Goal: Task Accomplishment & Management: Manage account settings

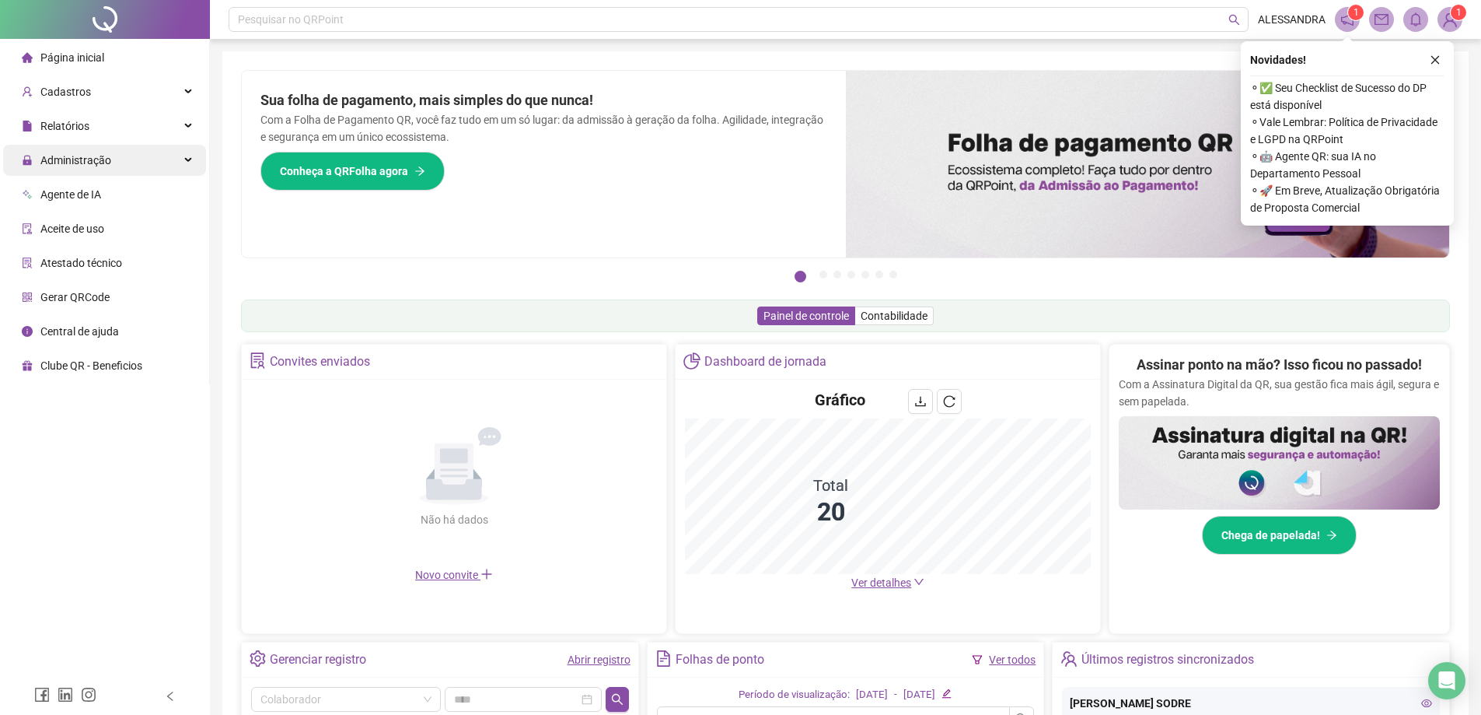
click at [74, 160] on span "Administração" at bounding box center [75, 160] width 71 height 12
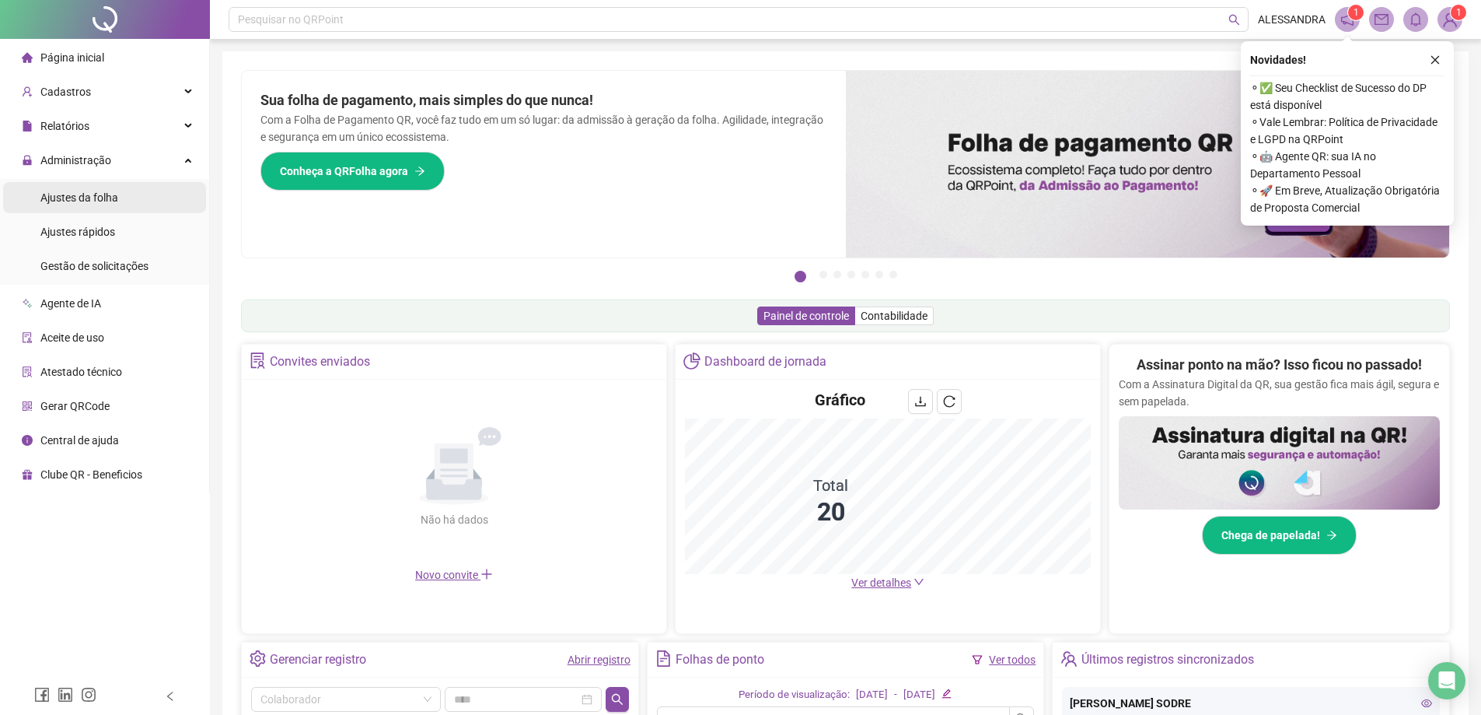
click at [75, 199] on span "Ajustes da folha" at bounding box center [79, 197] width 78 height 12
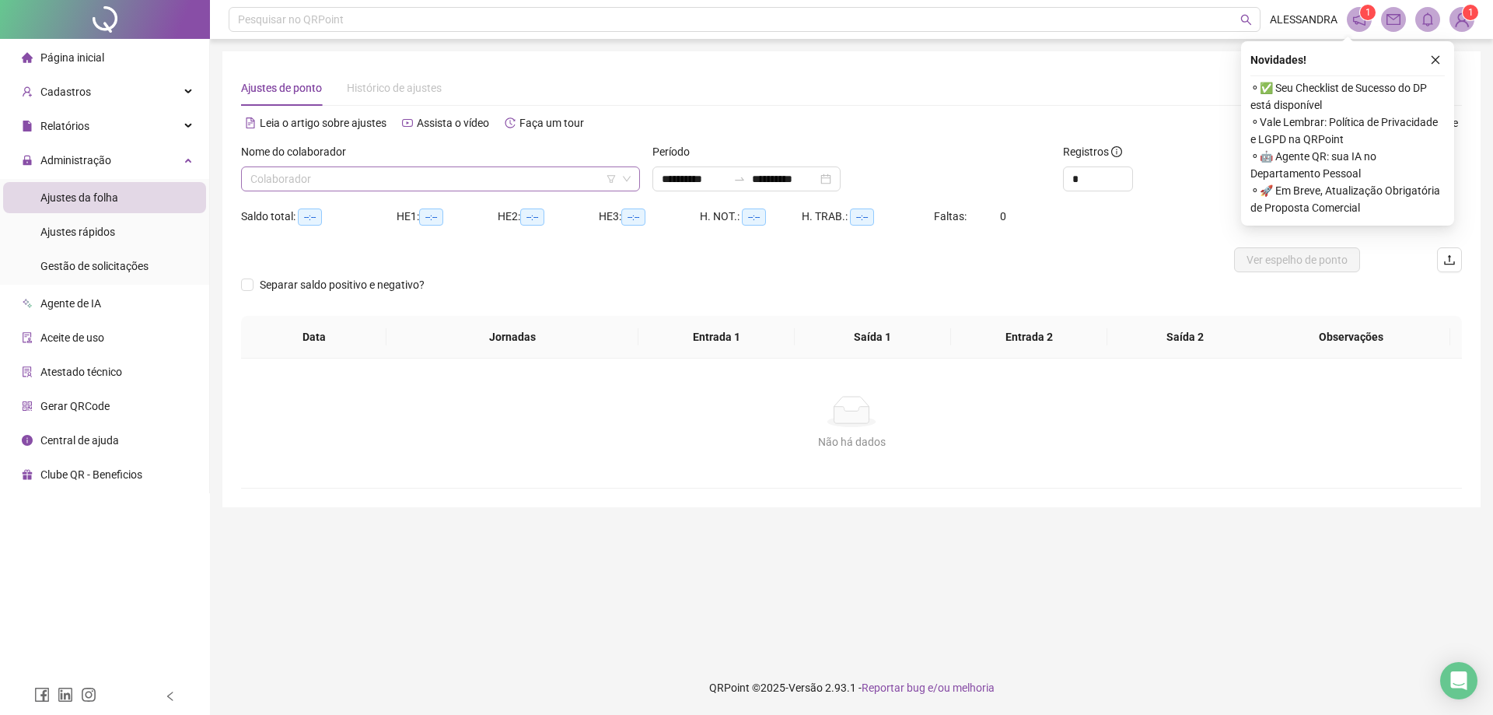
click at [463, 172] on input "search" at bounding box center [433, 178] width 366 height 23
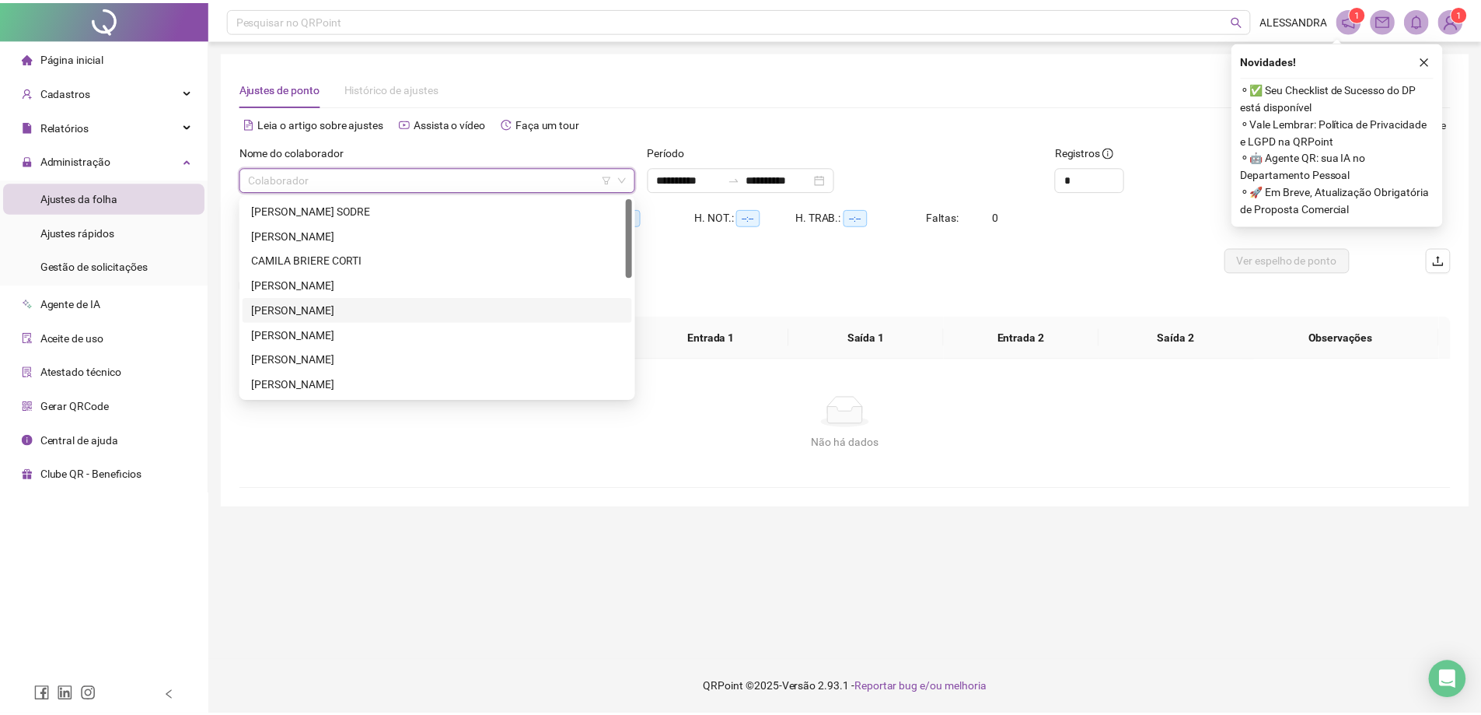
scroll to position [299, 0]
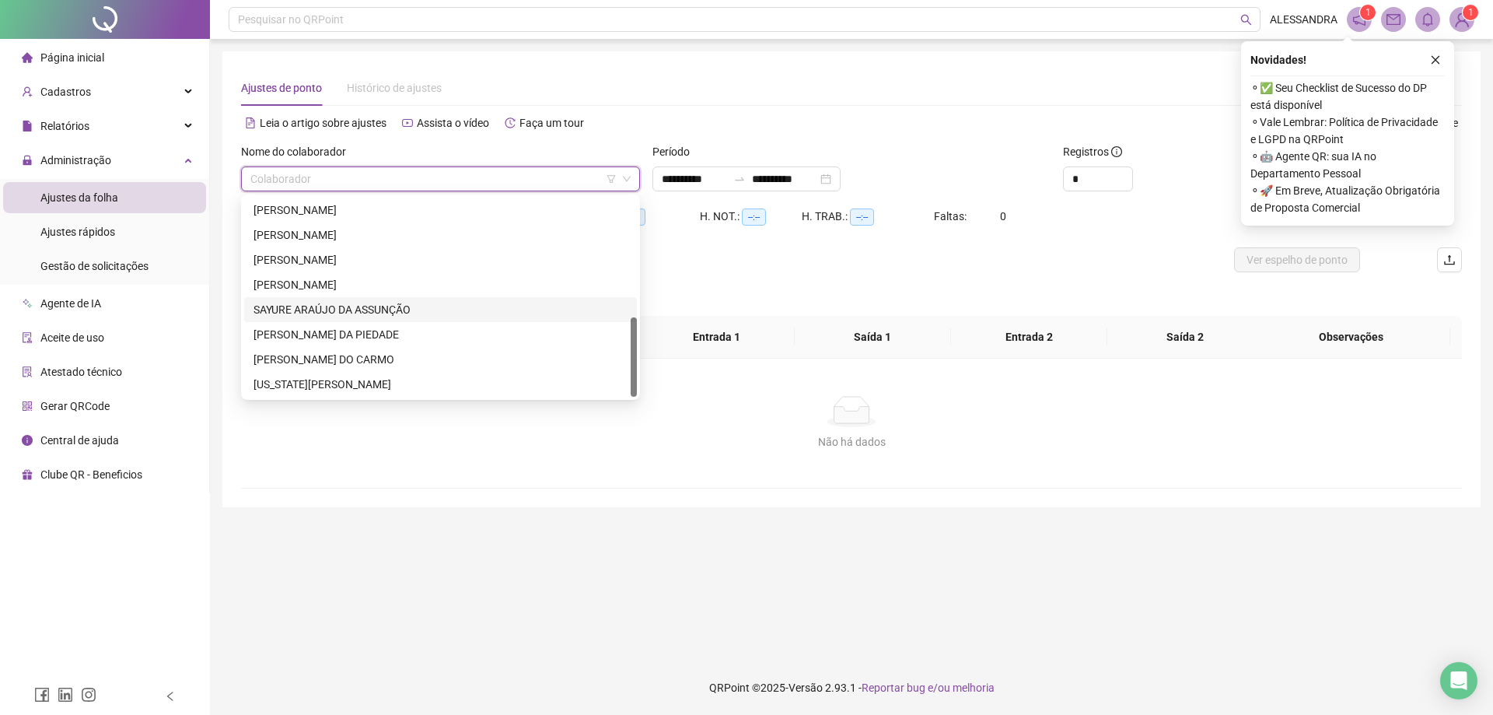
drag, startPoint x: 317, startPoint y: 296, endPoint x: 319, endPoint y: 310, distance: 14.1
click at [319, 310] on div "[PERSON_NAME] STEFANY DA PIEDADE [PERSON_NAME] DO [PERSON_NAME][US_STATE]" at bounding box center [440, 285] width 393 height 224
click at [319, 310] on div "SAYURE ARAÚJO DA ASSUNÇÃO" at bounding box center [440, 309] width 374 height 17
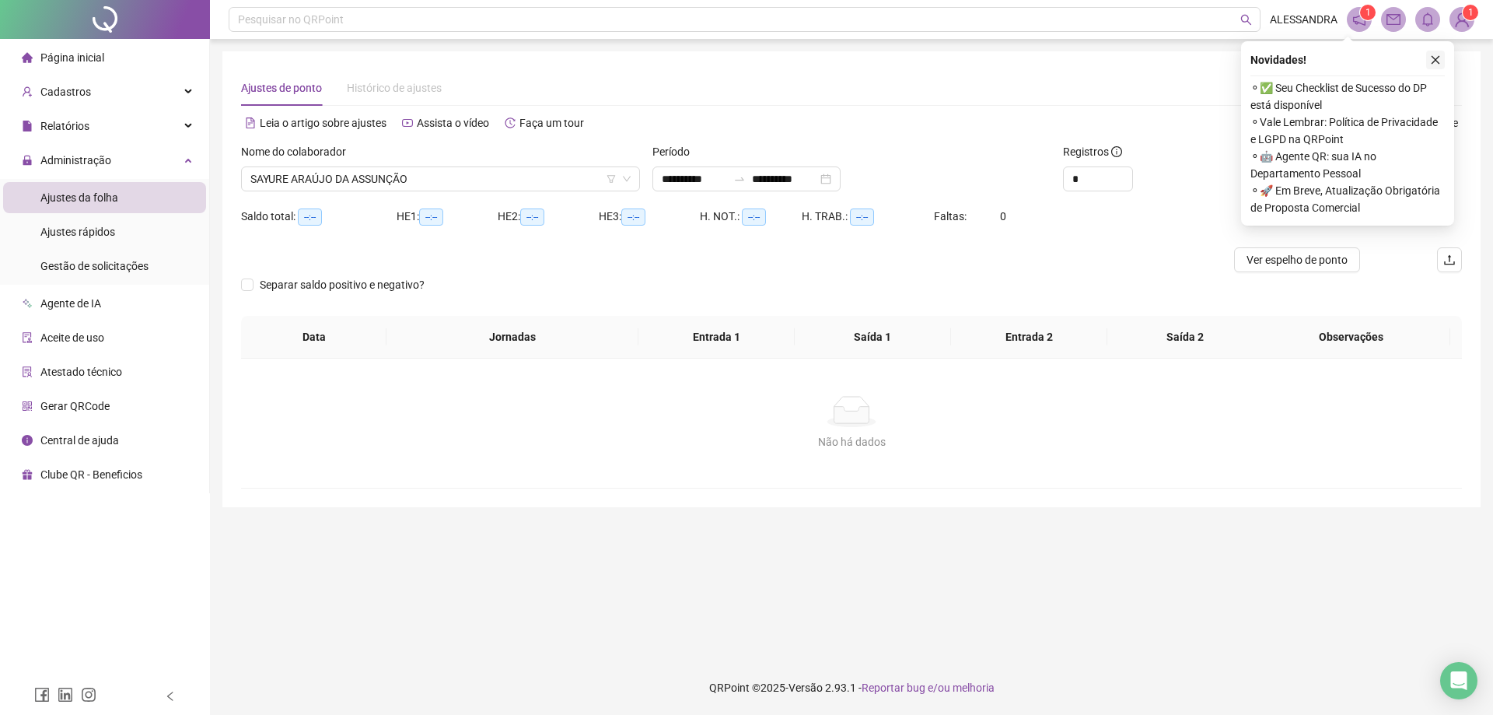
click at [1435, 62] on icon "close" at bounding box center [1435, 59] width 11 height 11
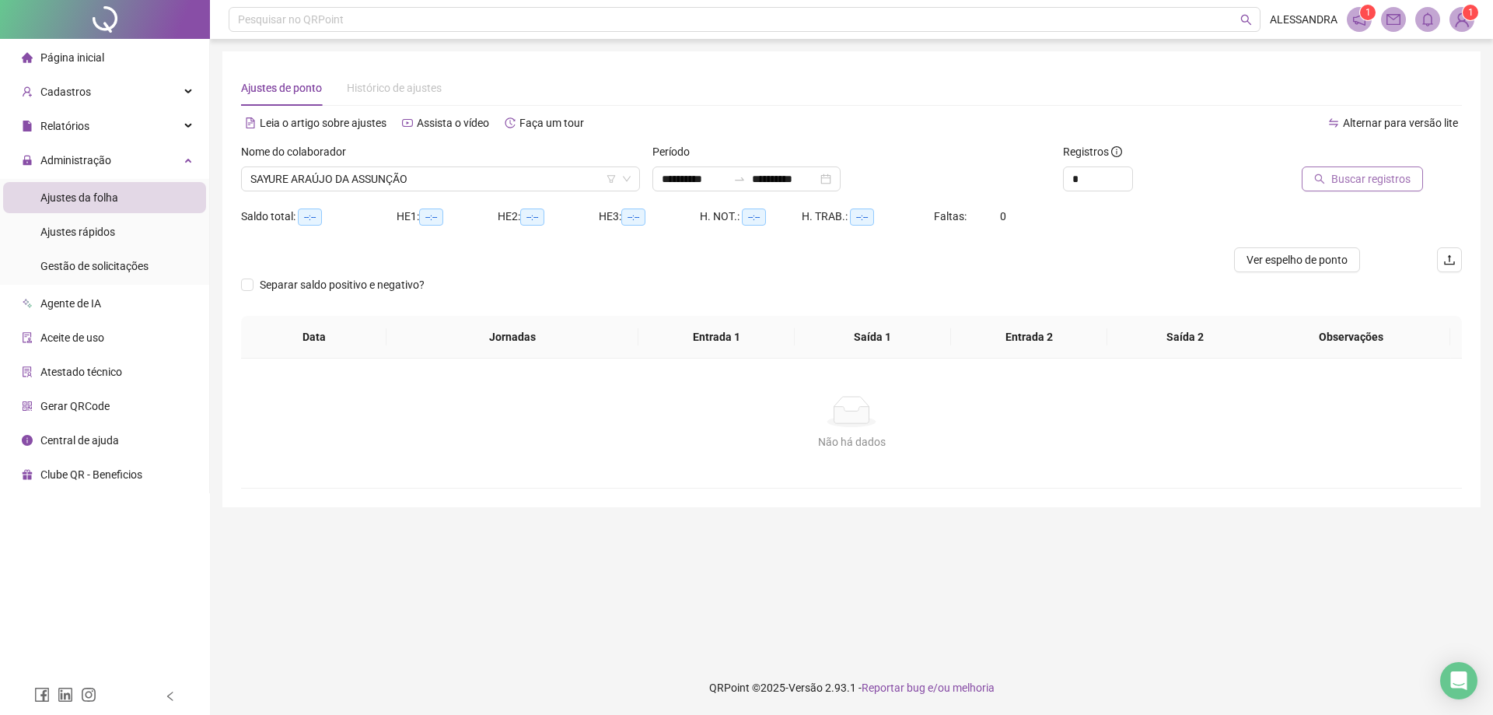
click at [1373, 179] on span "Buscar registros" at bounding box center [1370, 178] width 79 height 17
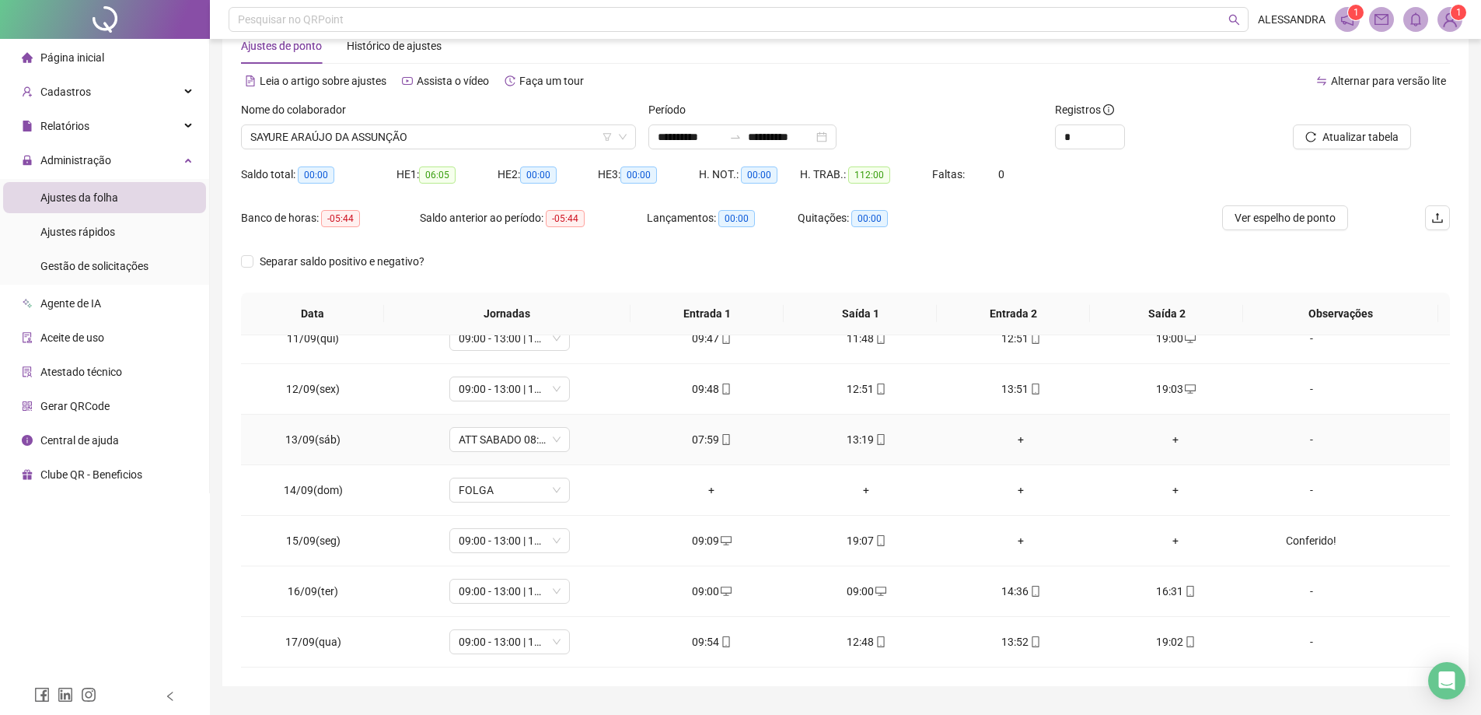
scroll to position [80, 0]
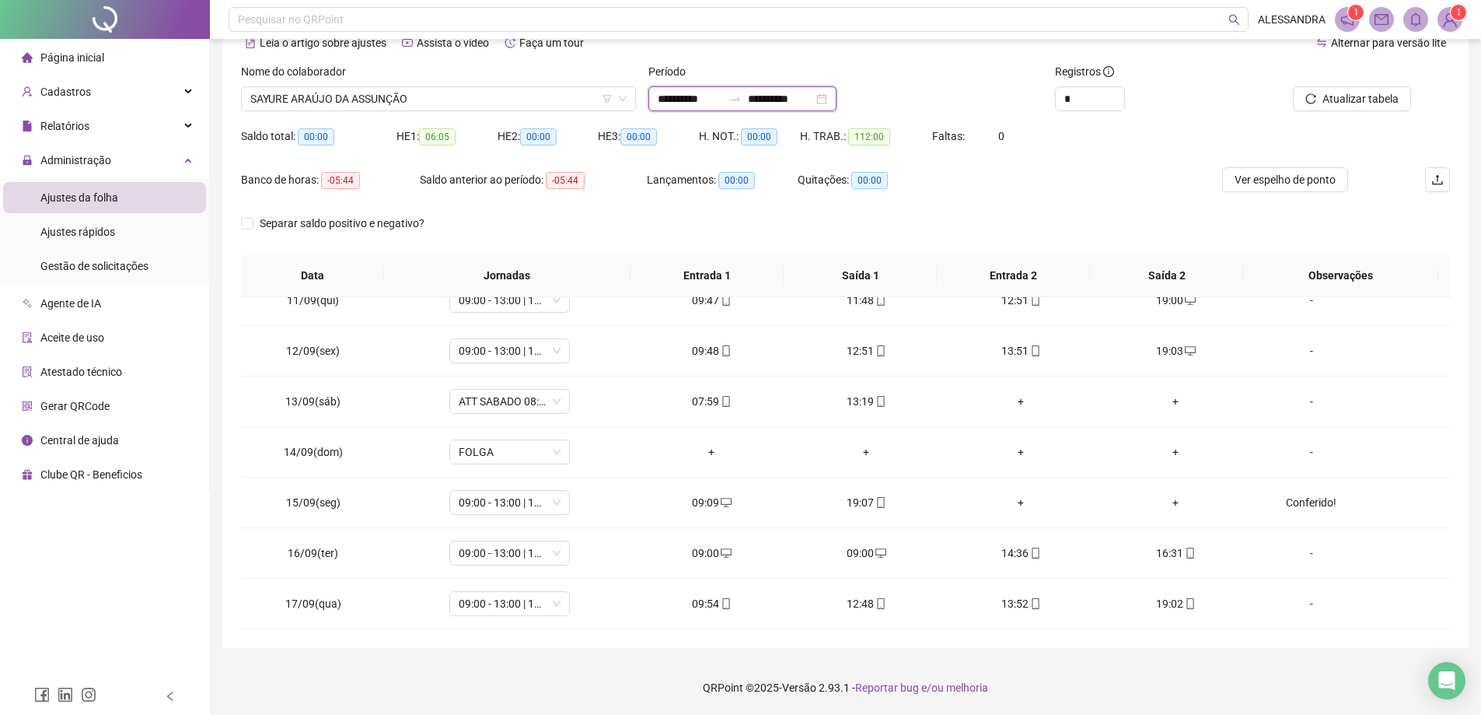
click at [809, 96] on input "**********" at bounding box center [780, 98] width 65 height 17
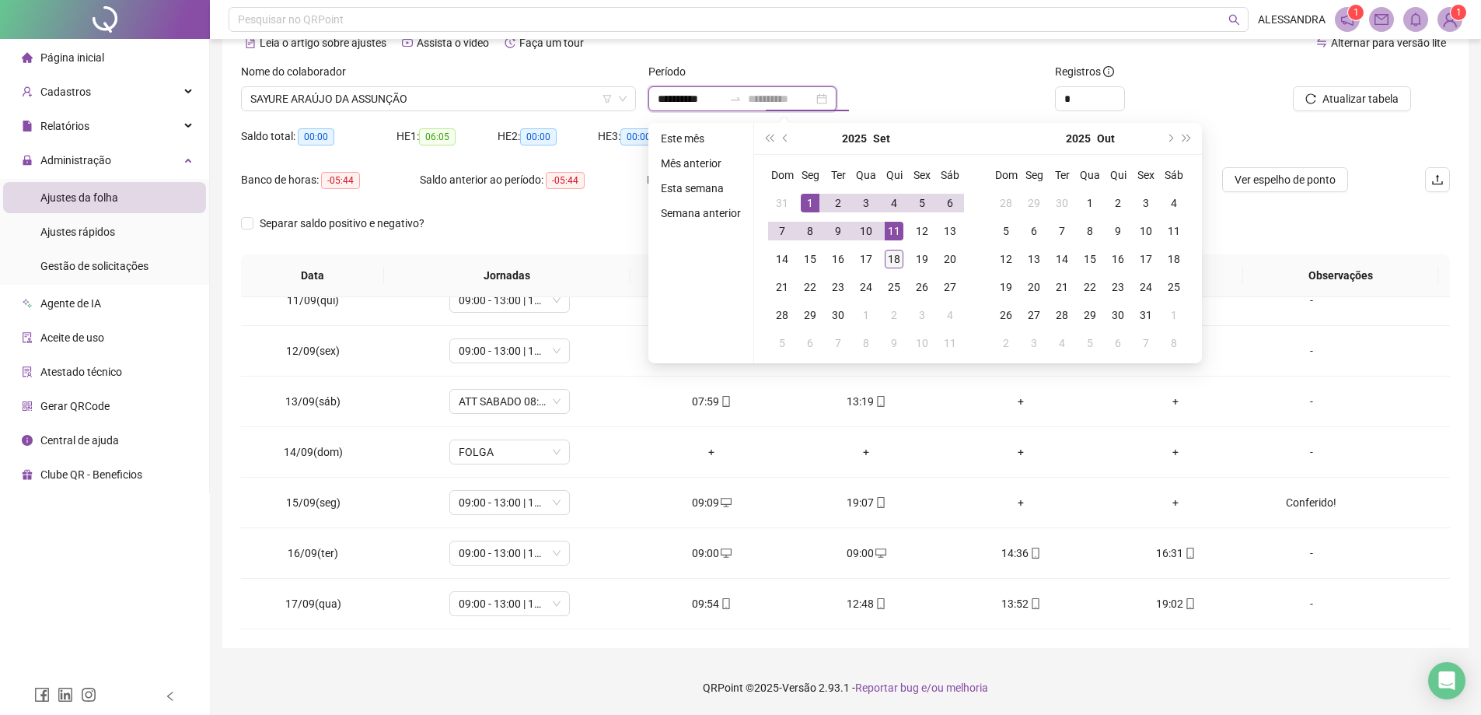
type input "**********"
click at [894, 258] on div "18" at bounding box center [894, 259] width 19 height 19
type input "**********"
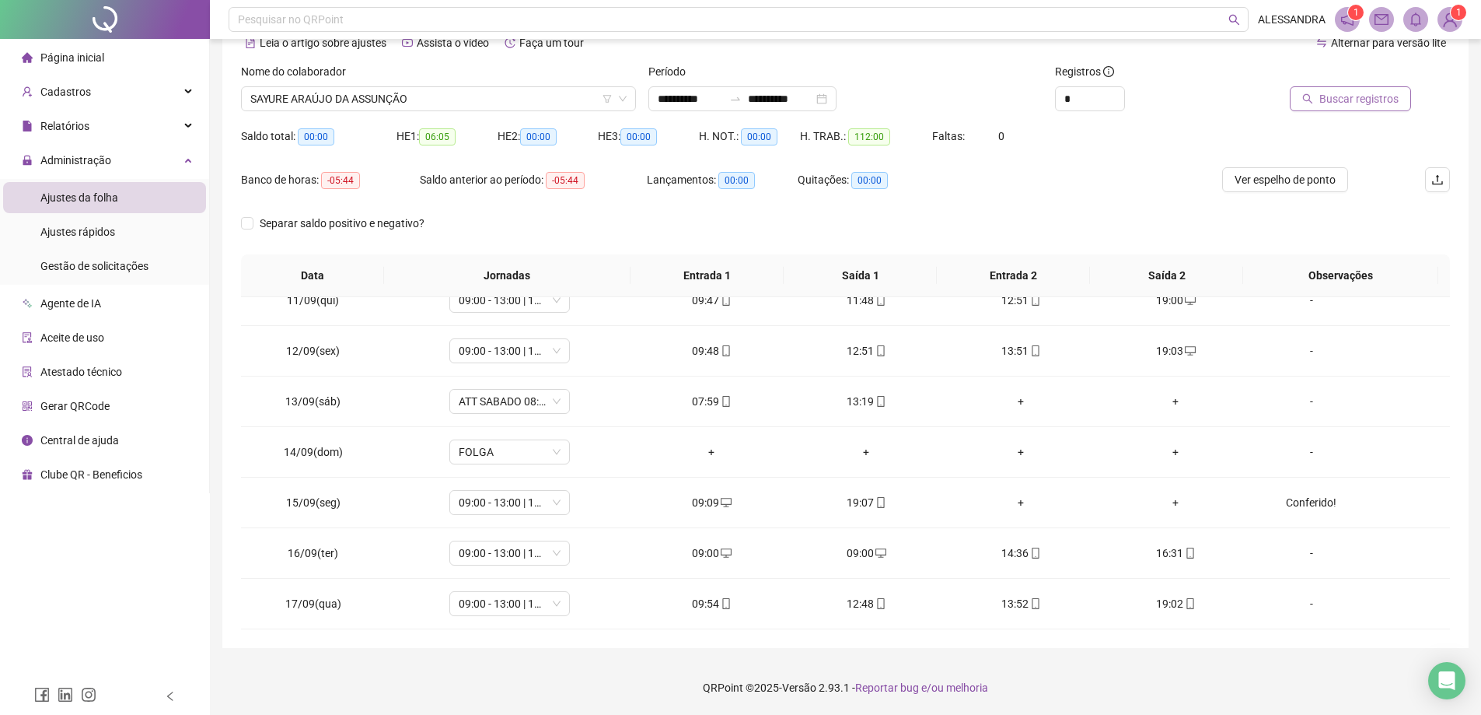
click at [1388, 96] on span "Buscar registros" at bounding box center [1358, 98] width 79 height 17
click at [411, 89] on span "SAYURE ARAÚJO DA ASSUNÇÃO" at bounding box center [438, 98] width 376 height 23
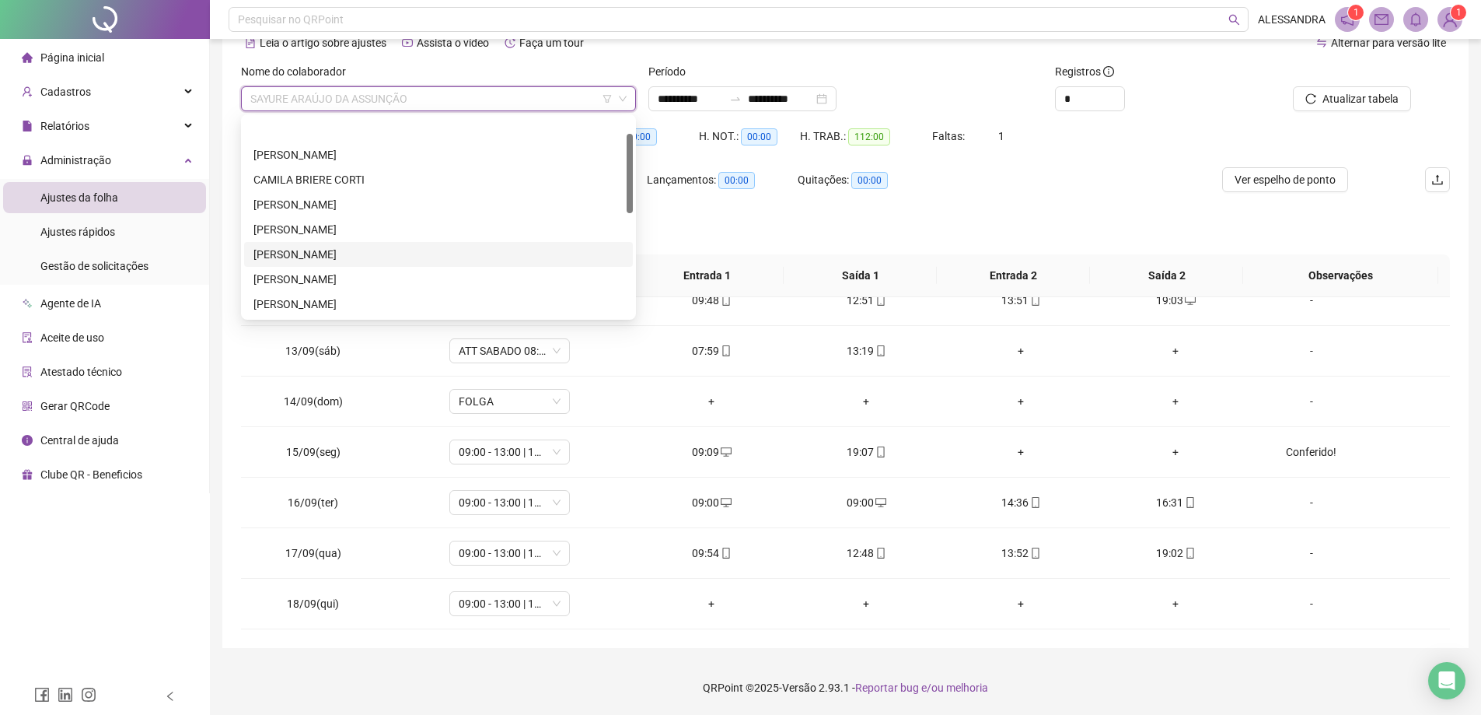
scroll to position [0, 0]
drag, startPoint x: 631, startPoint y: 169, endPoint x: 631, endPoint y: 126, distance: 43.5
click at [631, 126] on div at bounding box center [630, 156] width 6 height 79
click at [304, 232] on div "[PERSON_NAME]" at bounding box center [438, 229] width 370 height 17
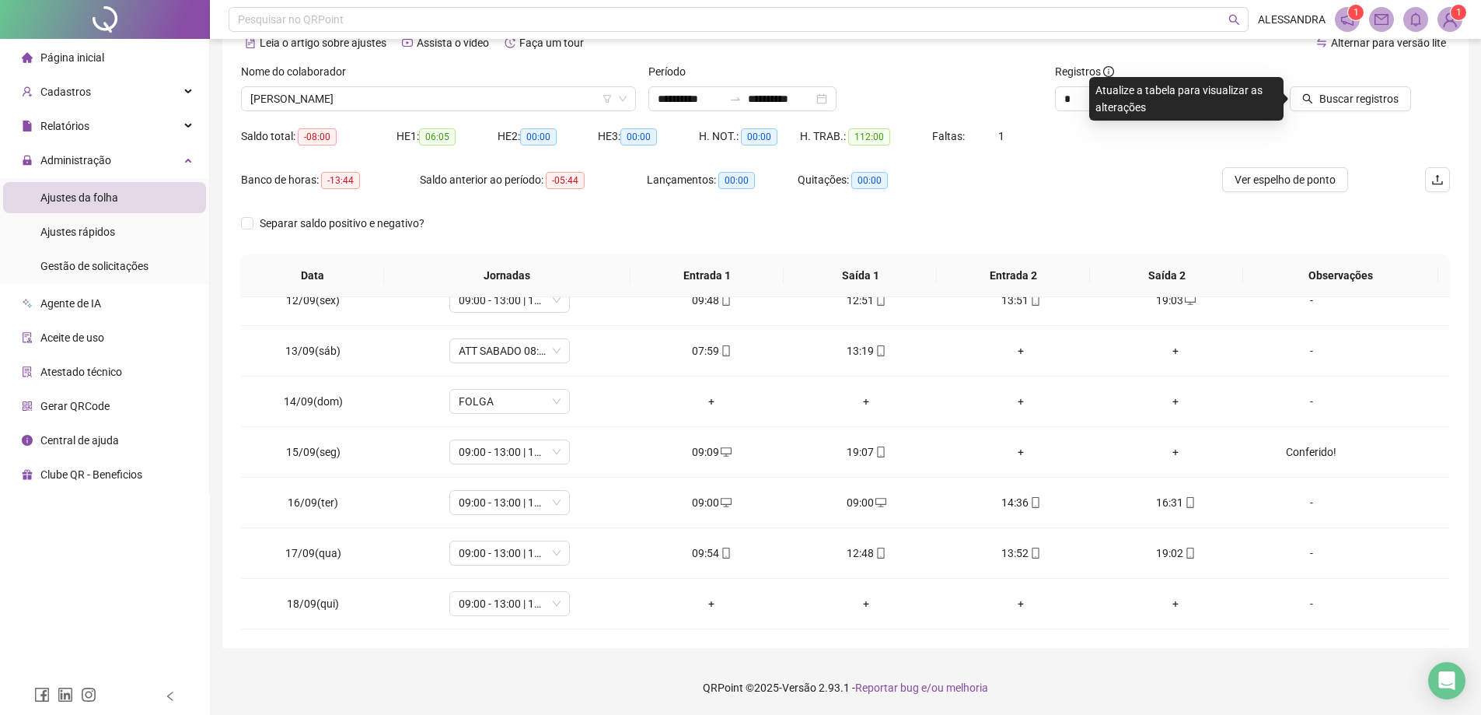
drag, startPoint x: 382, startPoint y: 85, endPoint x: 382, endPoint y: 106, distance: 21.0
click at [382, 86] on div "Nome do colaborador" at bounding box center [438, 74] width 395 height 23
click at [382, 106] on span "[PERSON_NAME]" at bounding box center [438, 98] width 376 height 23
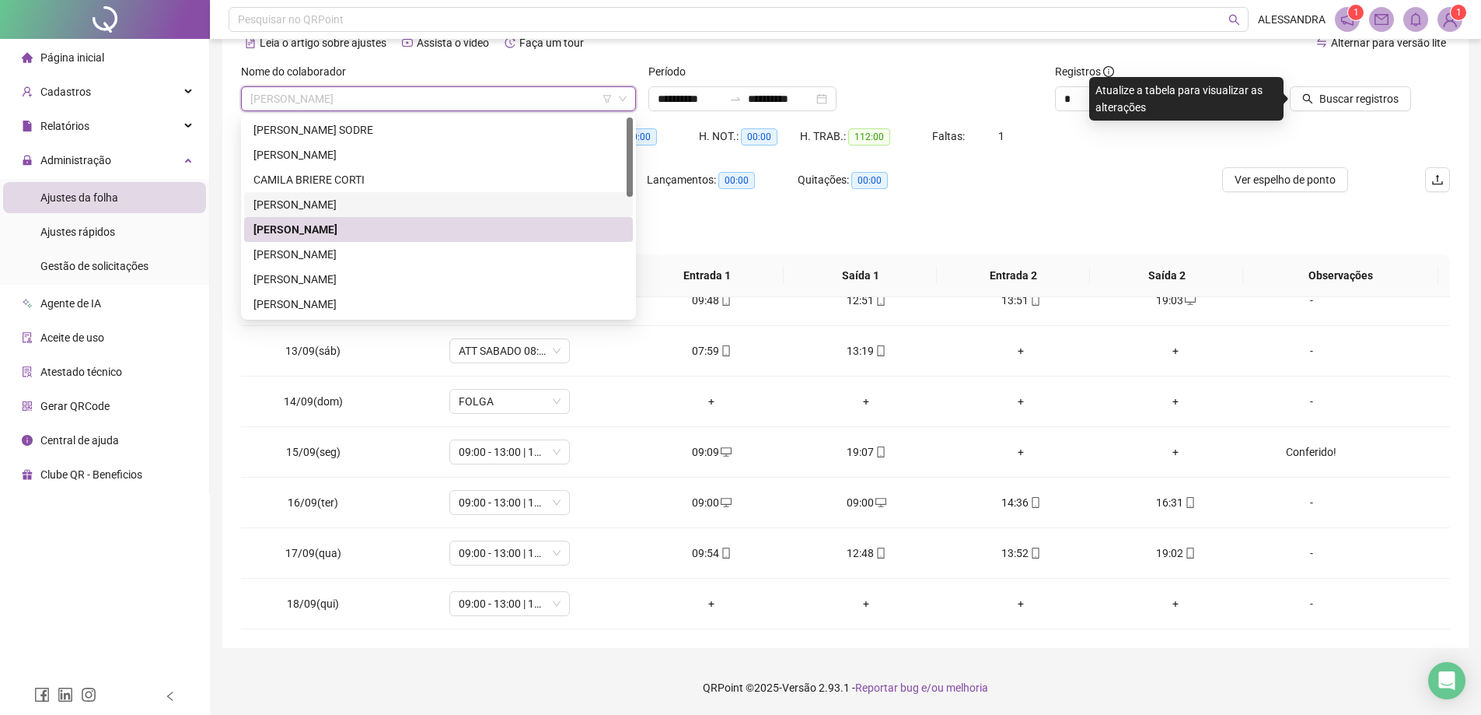
click at [349, 202] on div "[PERSON_NAME]" at bounding box center [438, 204] width 370 height 17
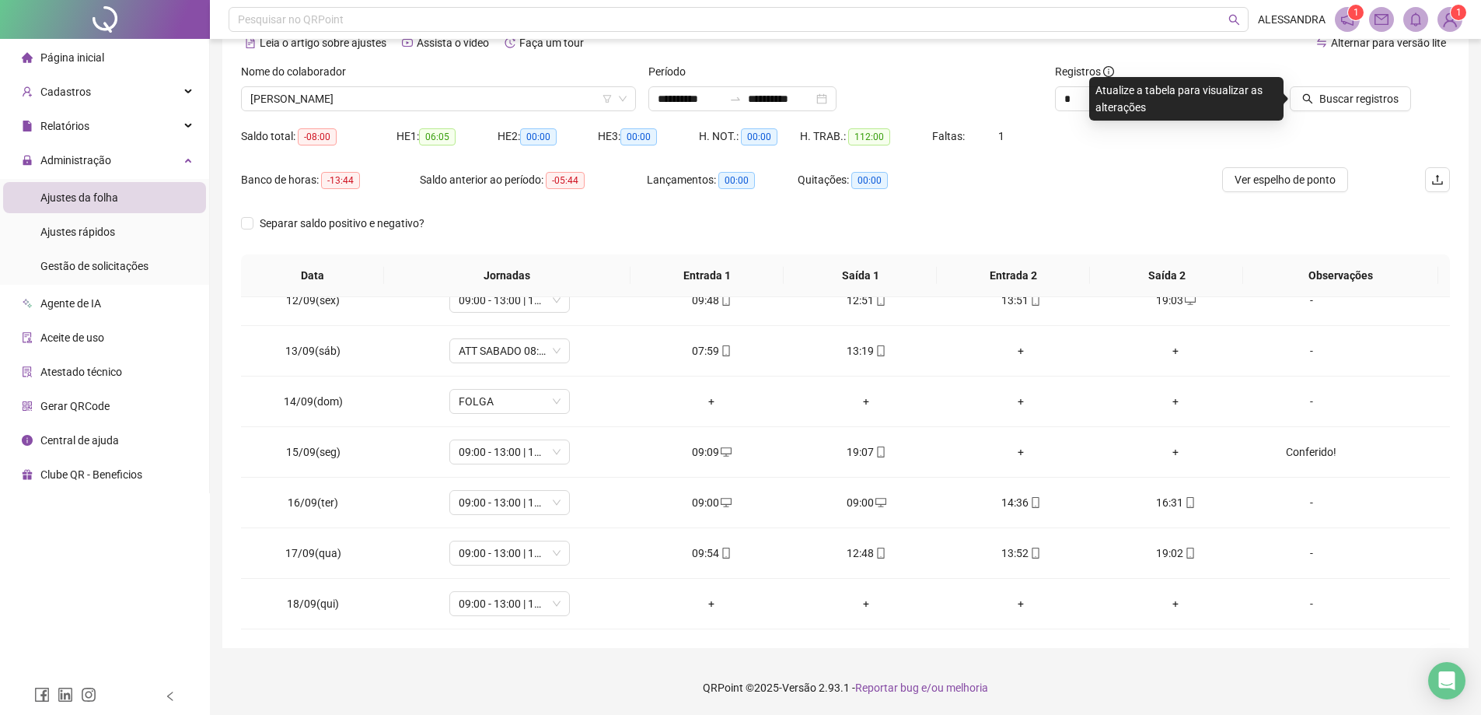
click at [1340, 111] on div "Buscar registros" at bounding box center [1355, 93] width 204 height 61
click at [1342, 103] on span "Buscar registros" at bounding box center [1358, 98] width 79 height 17
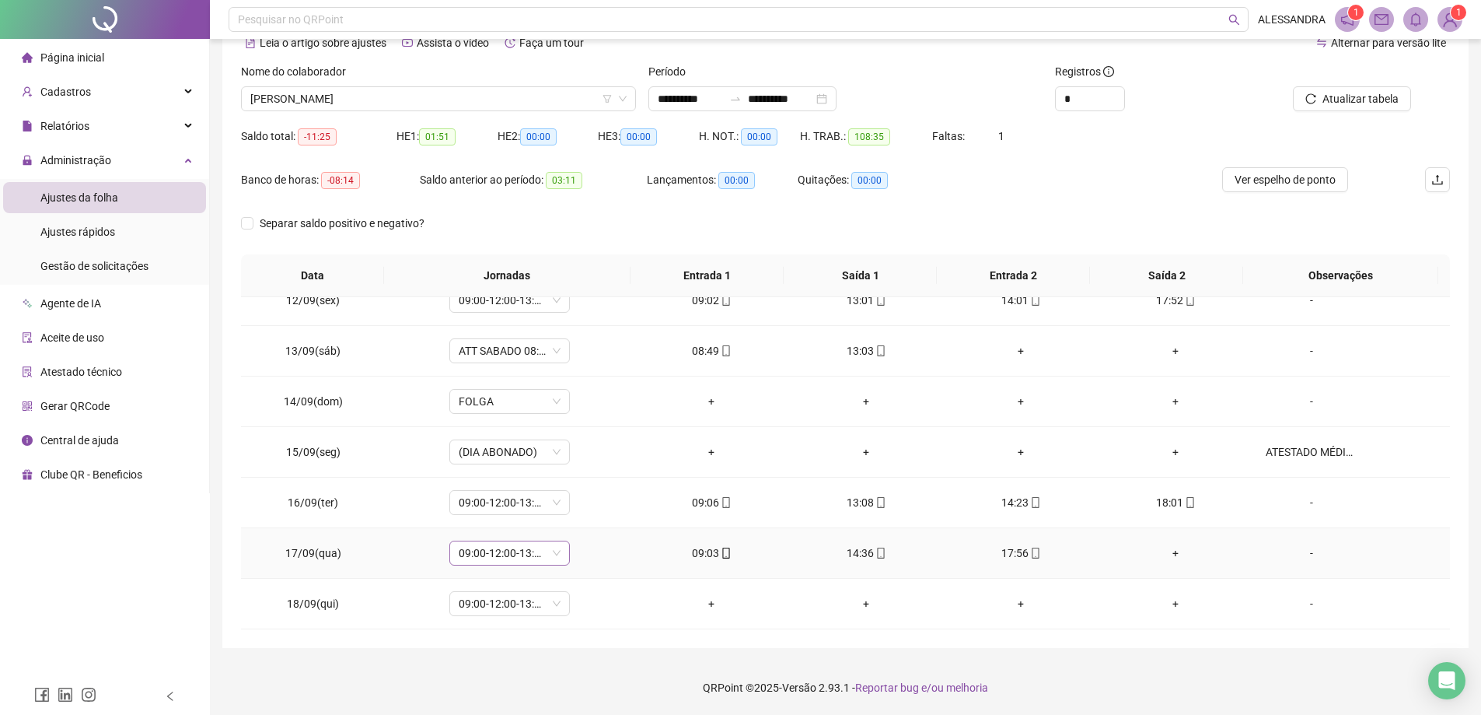
click at [557, 550] on span "09:00-12:00-13:00-18:00" at bounding box center [510, 552] width 102 height 23
click at [556, 554] on span "09:00-12:00-13:00-18:00" at bounding box center [510, 552] width 102 height 23
click at [1116, 94] on icon "up" at bounding box center [1115, 94] width 5 height 5
type input "*"
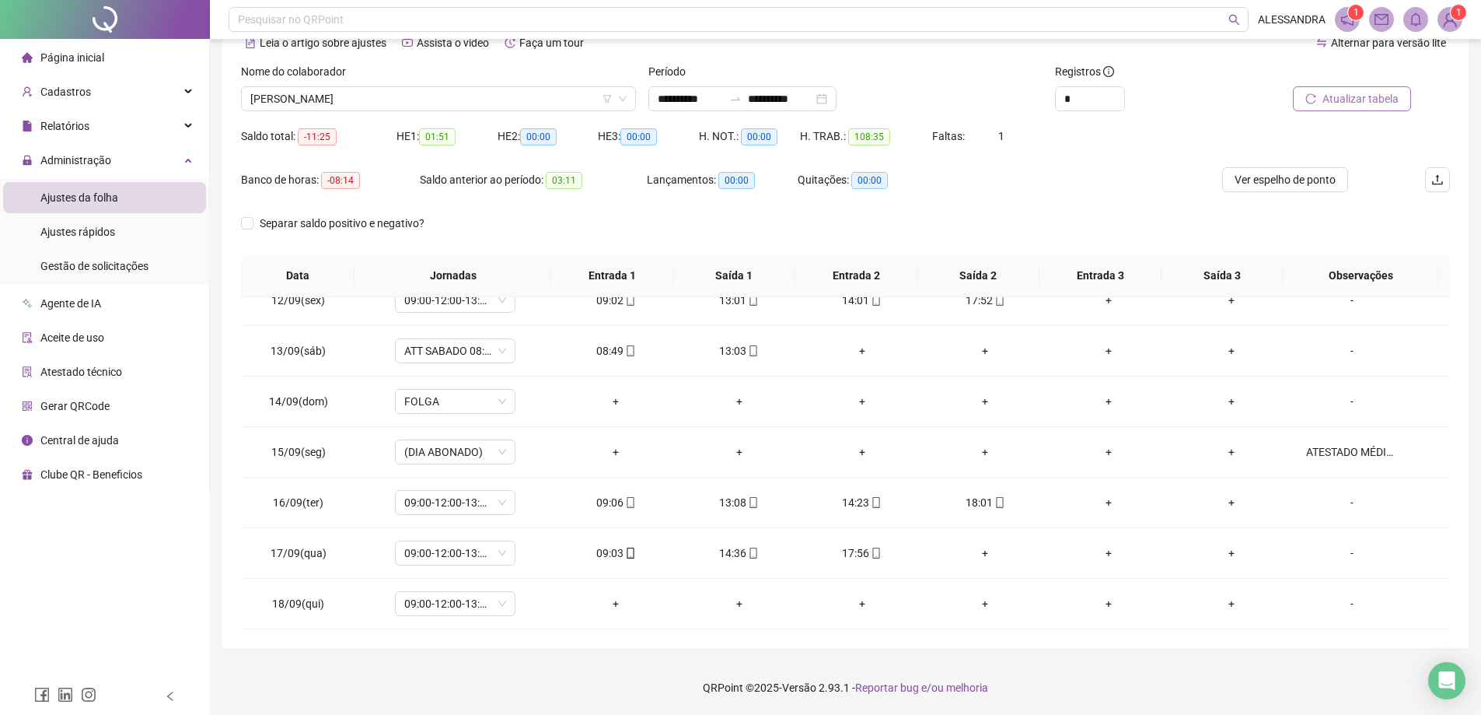
click at [1398, 104] on span "Atualizar tabela" at bounding box center [1361, 98] width 76 height 17
click at [125, 274] on div "Gestão de solicitações" at bounding box center [94, 265] width 108 height 31
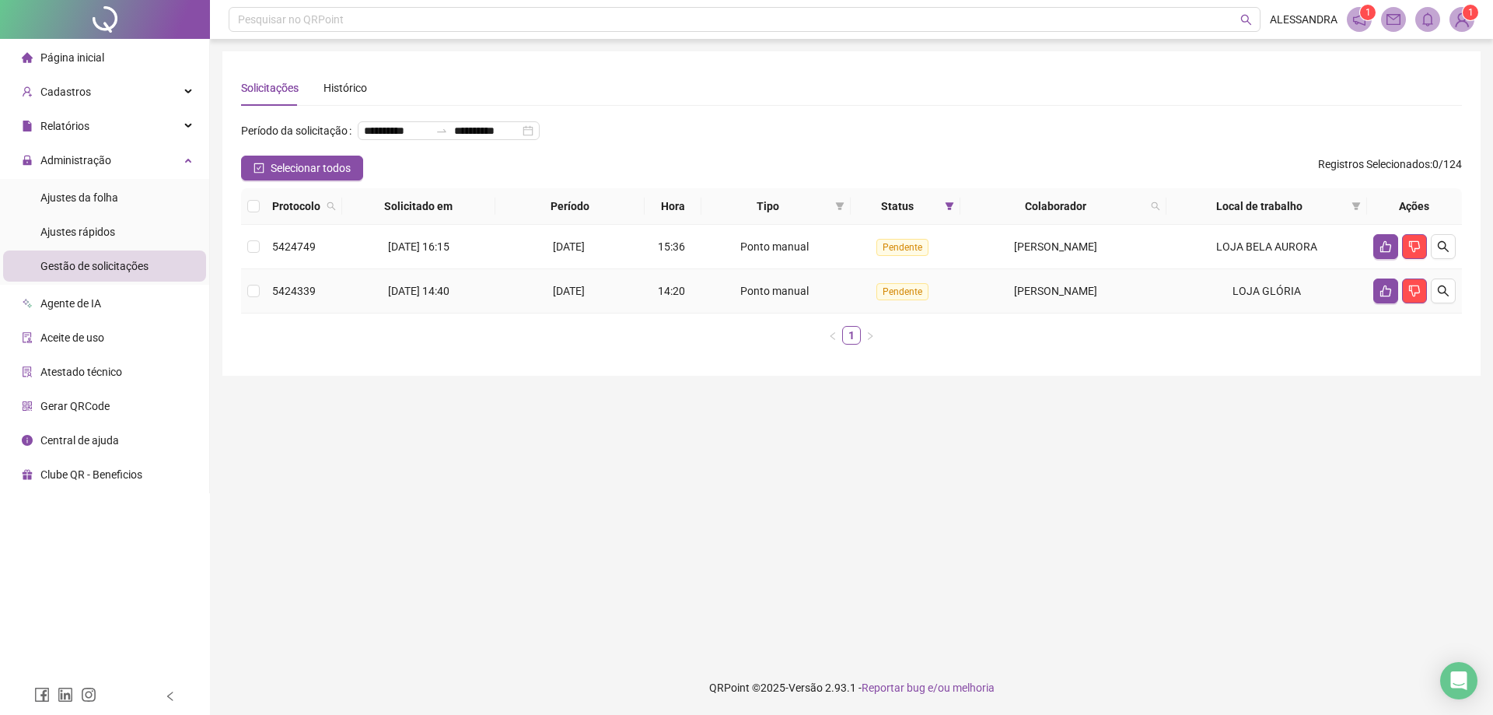
click at [1093, 297] on span "[PERSON_NAME]" at bounding box center [1055, 291] width 83 height 12
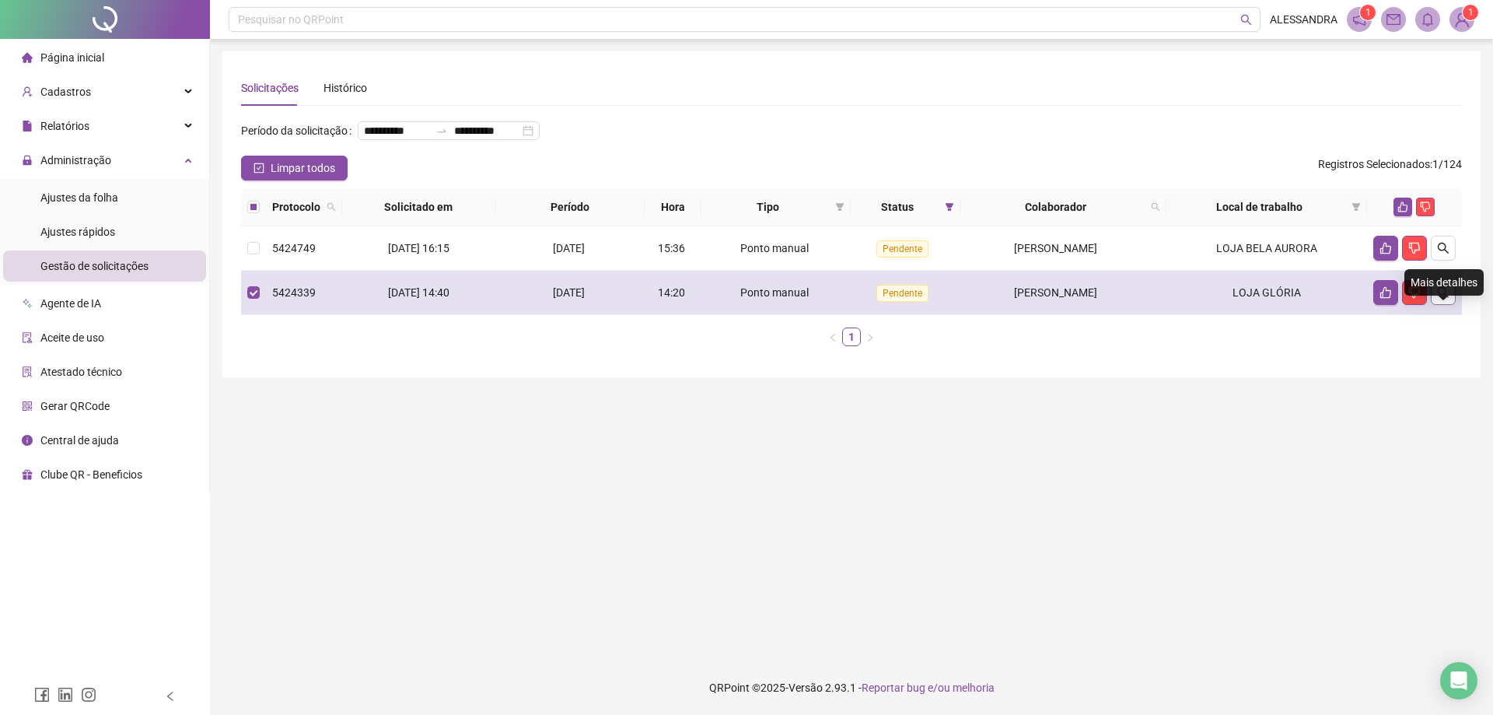
click at [1442, 299] on icon "search" at bounding box center [1443, 292] width 12 height 12
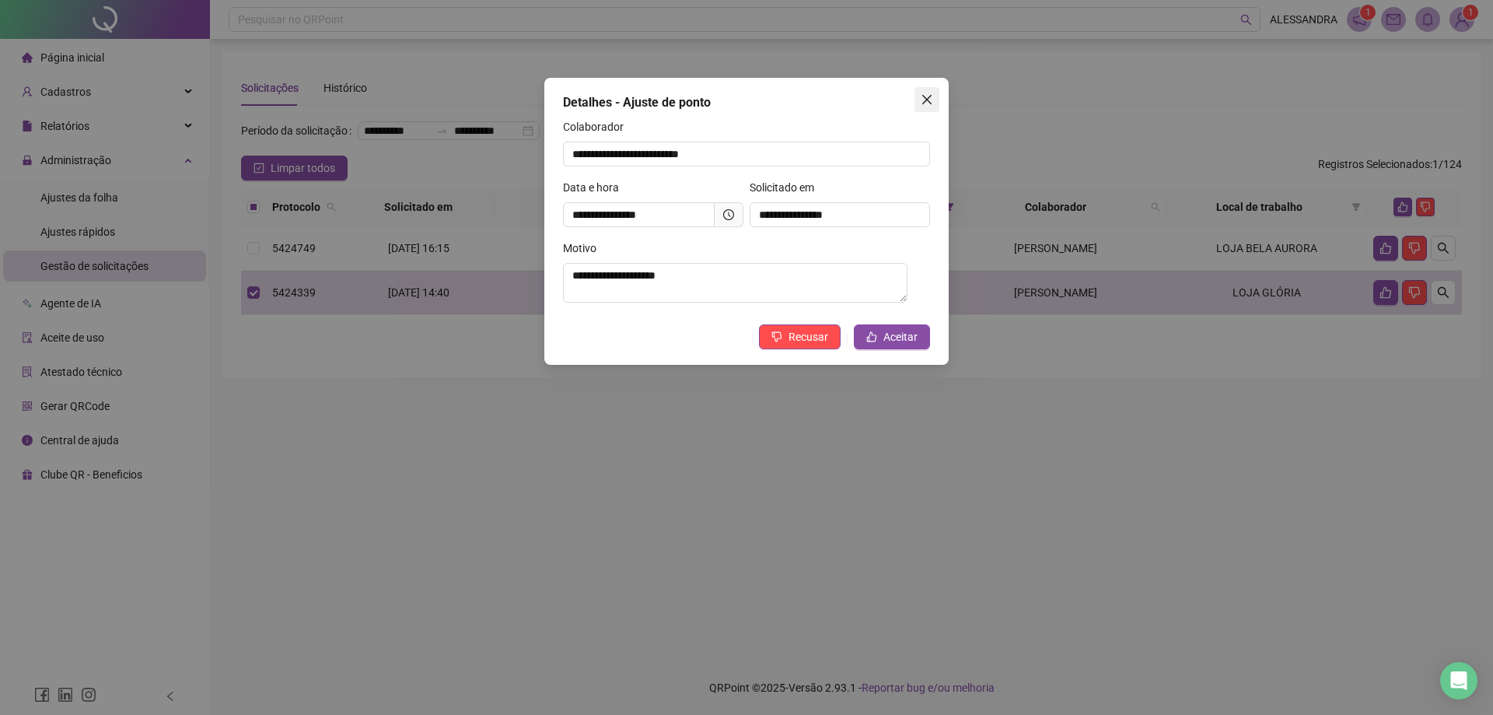
click at [931, 96] on icon "close" at bounding box center [927, 99] width 12 height 12
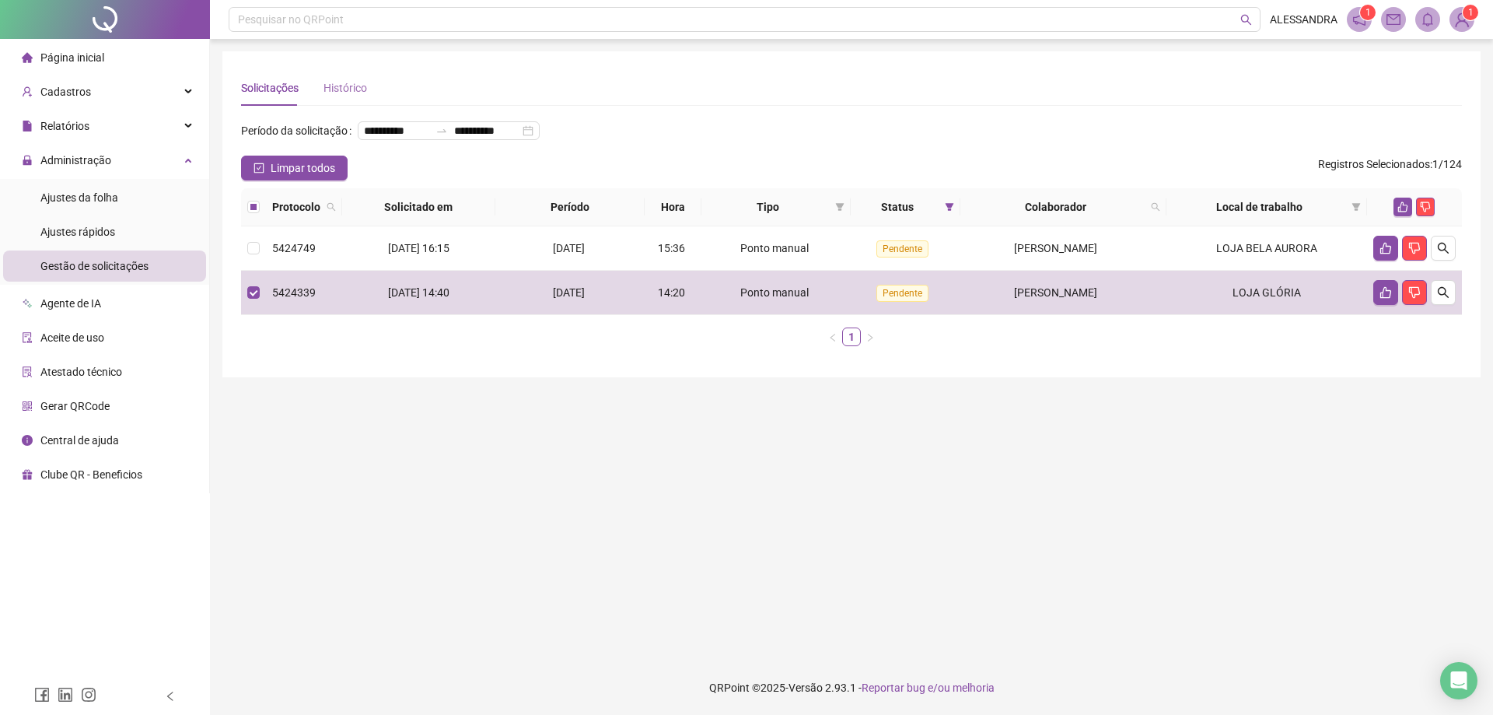
click at [349, 98] on div "Histórico" at bounding box center [345, 88] width 44 height 36
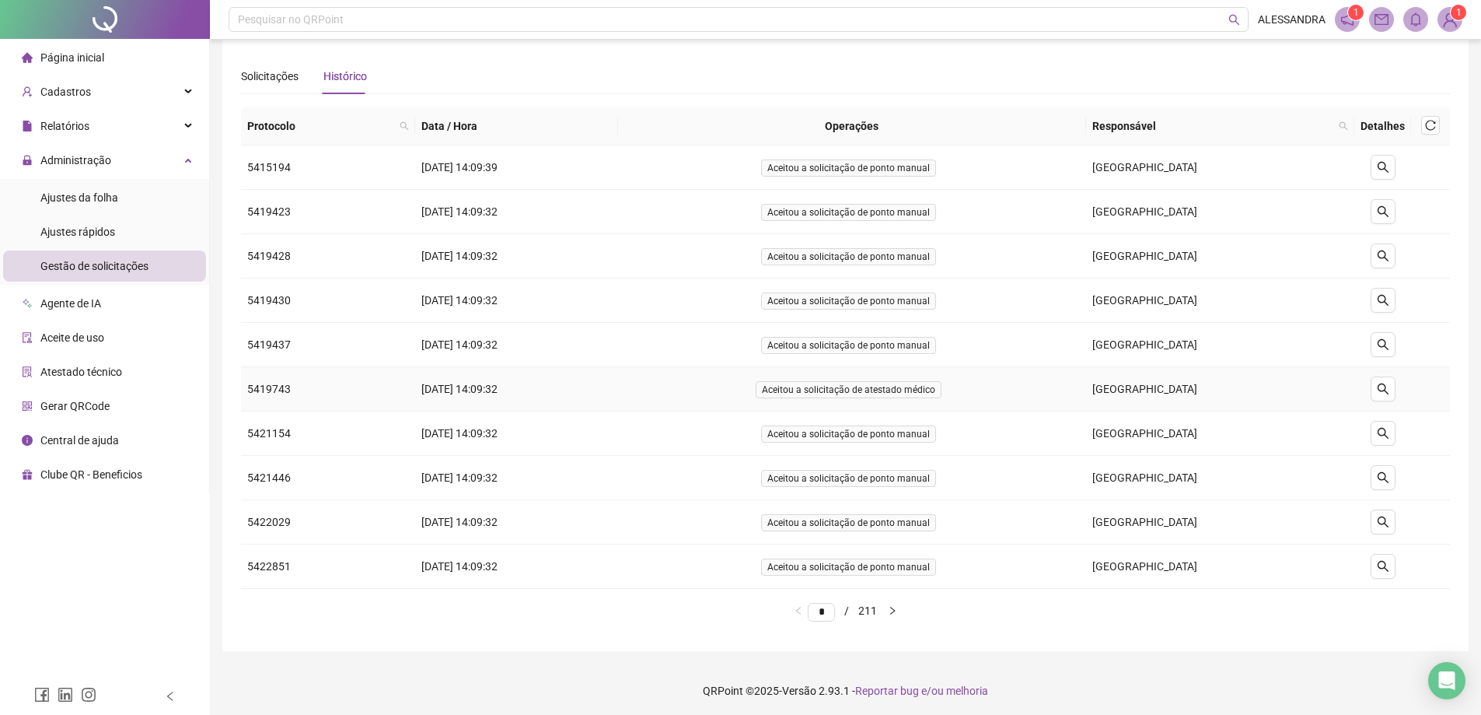
scroll to position [15, 0]
click at [268, 81] on div "Solicitações" at bounding box center [270, 73] width 58 height 17
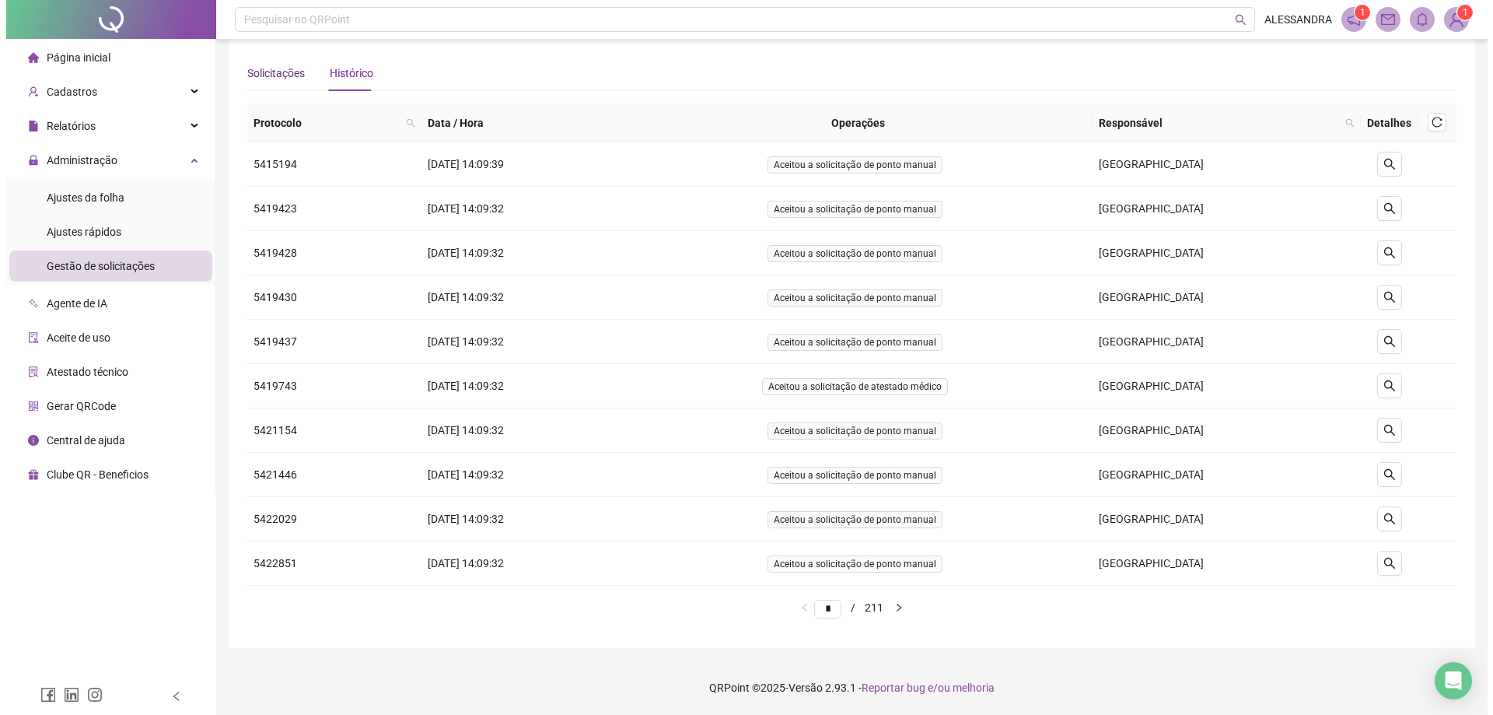
scroll to position [0, 0]
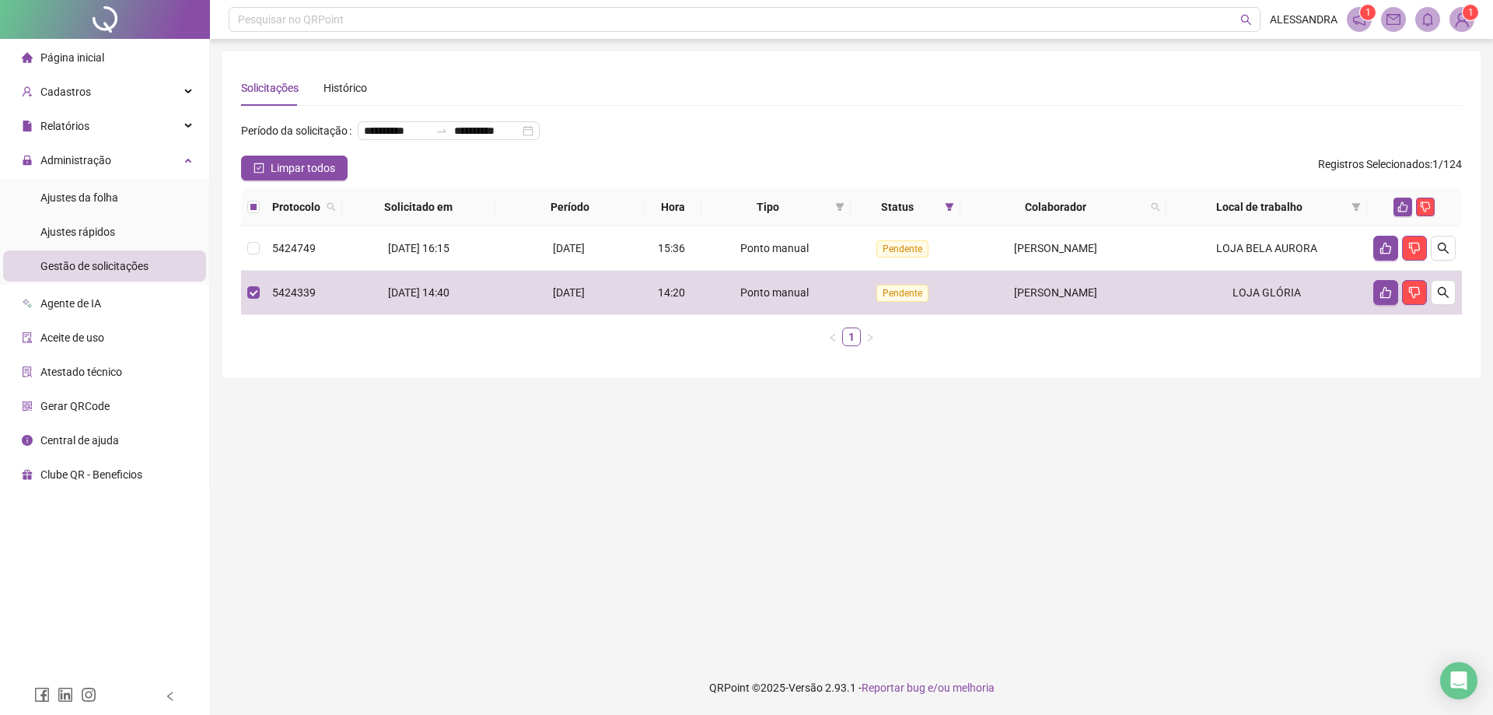
click at [1102, 346] on ul "1" at bounding box center [851, 336] width 1221 height 19
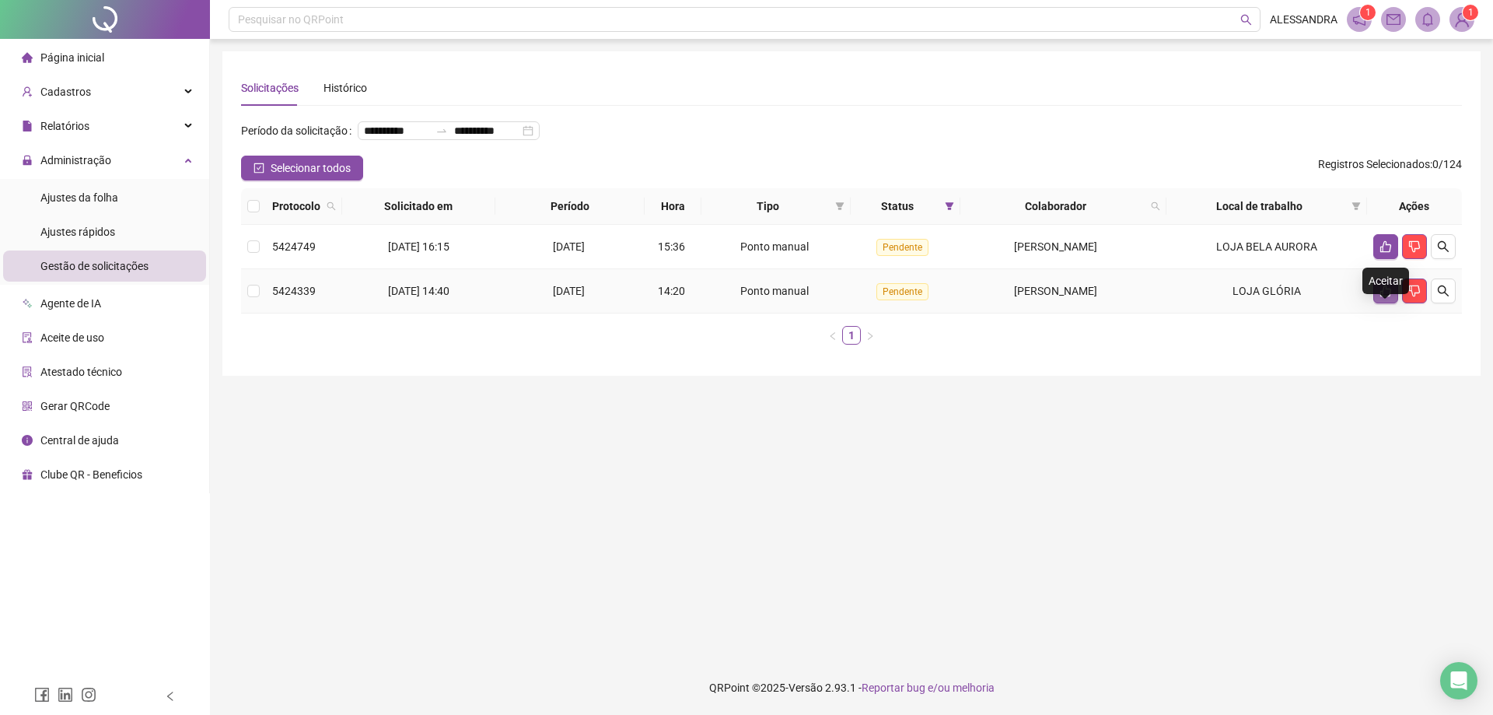
click at [1377, 303] on button "button" at bounding box center [1385, 290] width 25 height 25
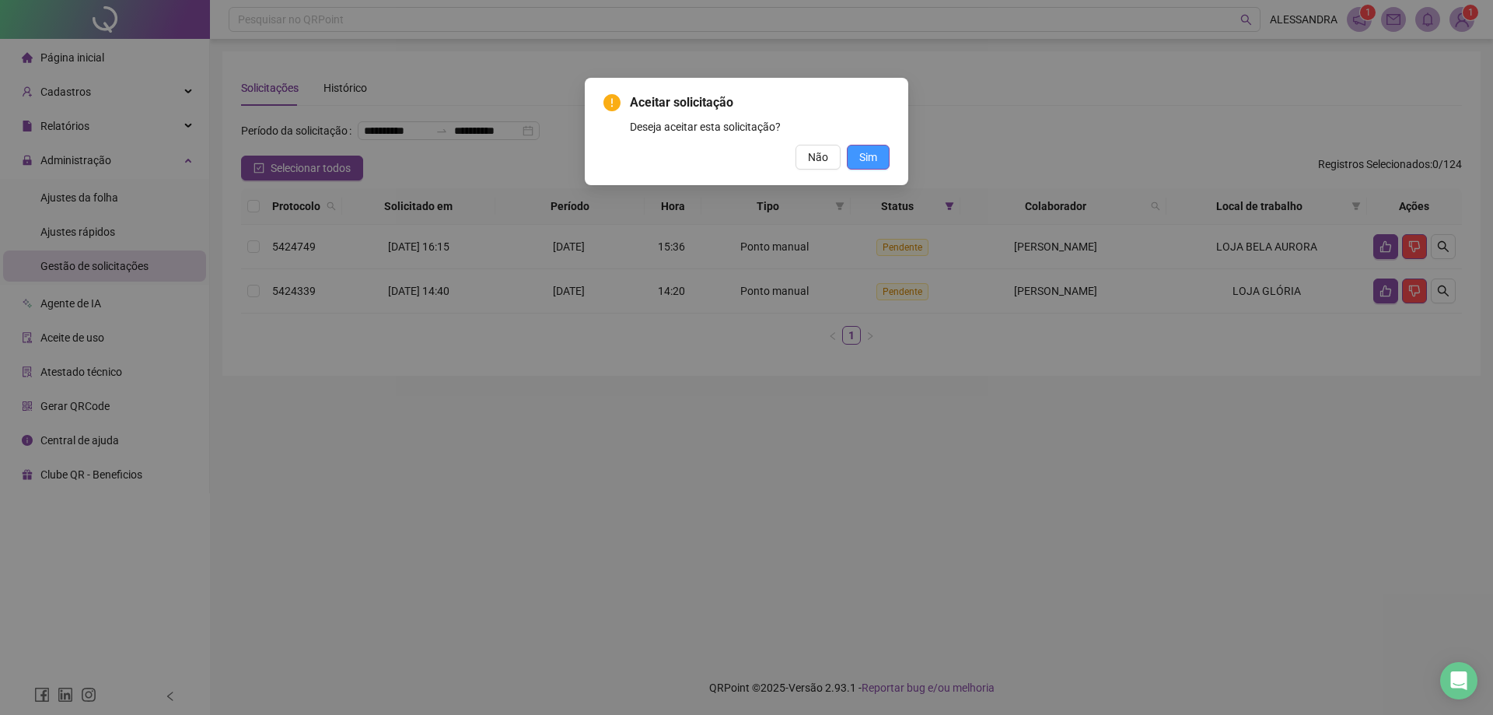
click at [862, 156] on span "Sim" at bounding box center [868, 157] width 18 height 17
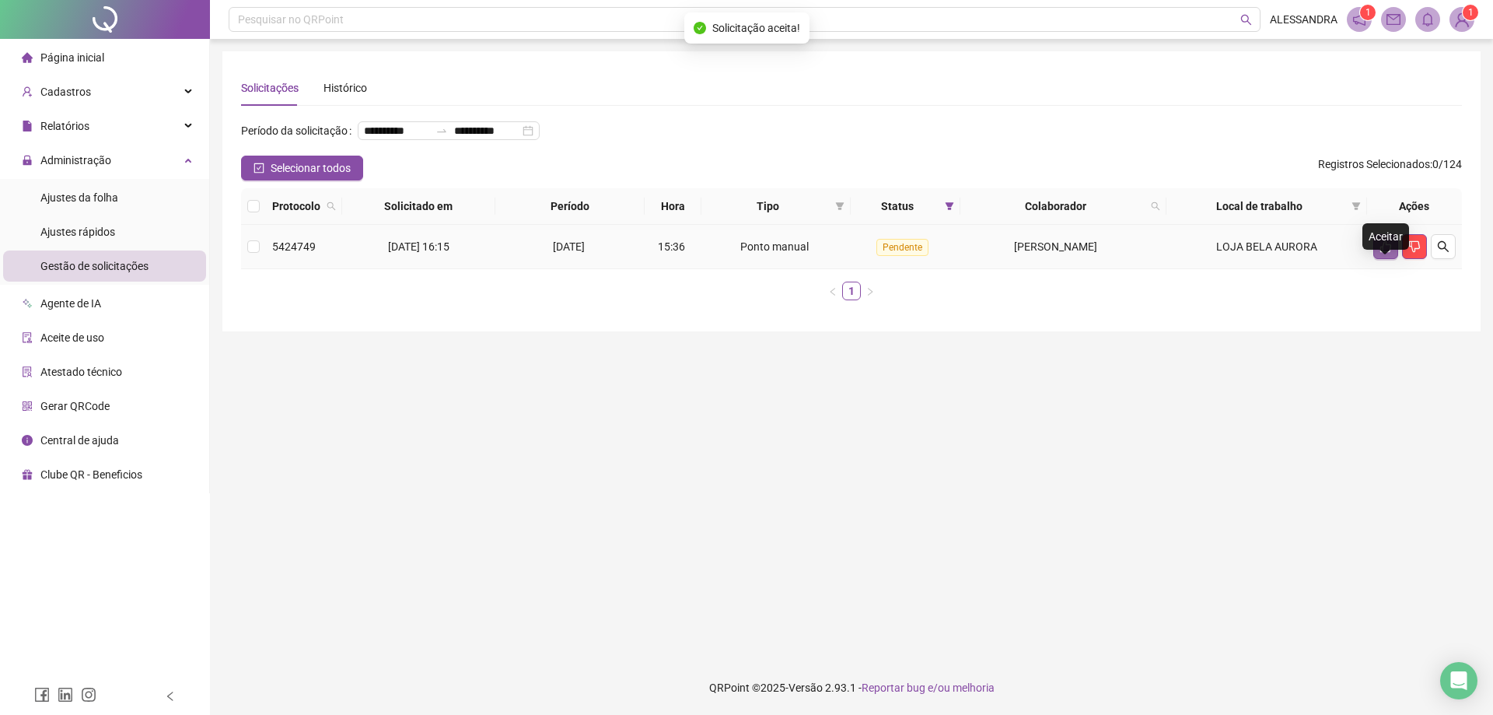
click at [1377, 259] on button "button" at bounding box center [1385, 246] width 25 height 25
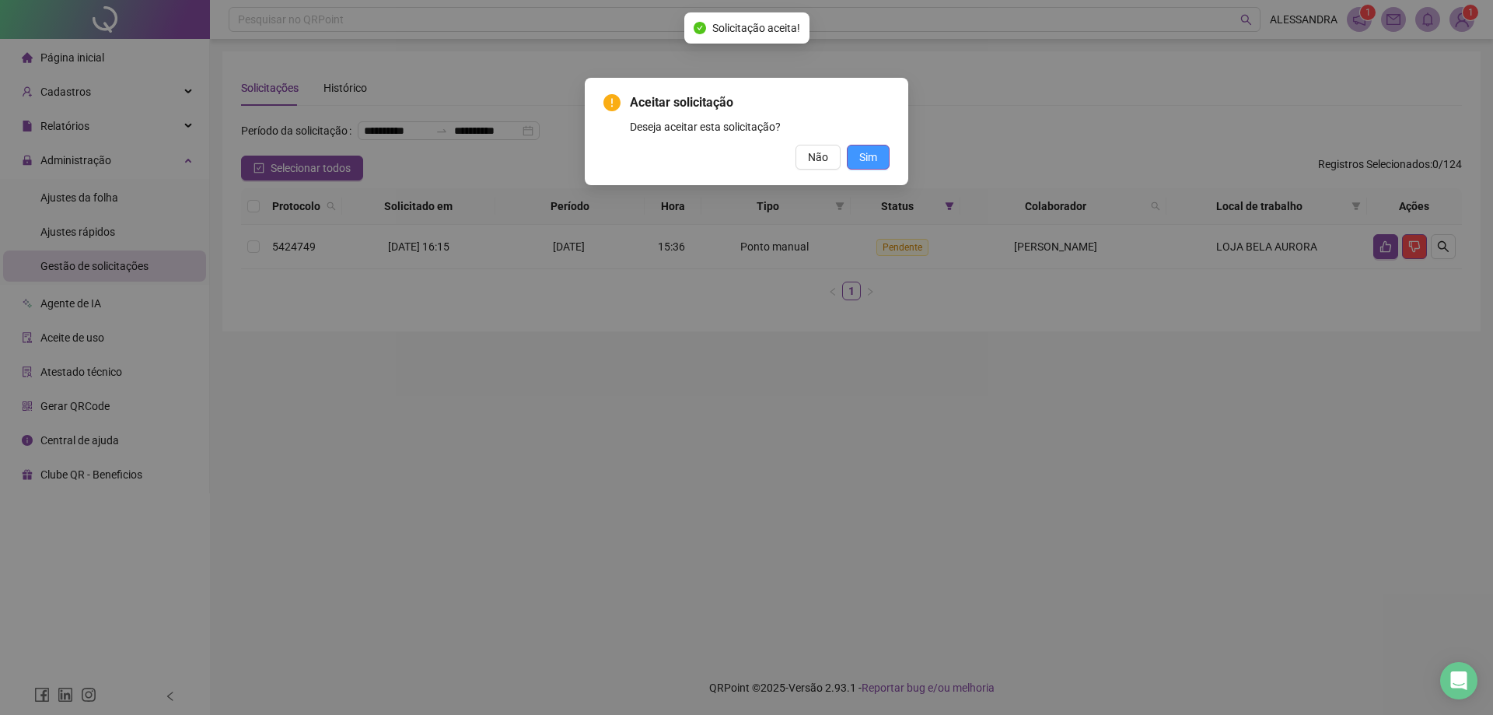
click at [879, 154] on button "Sim" at bounding box center [868, 157] width 43 height 25
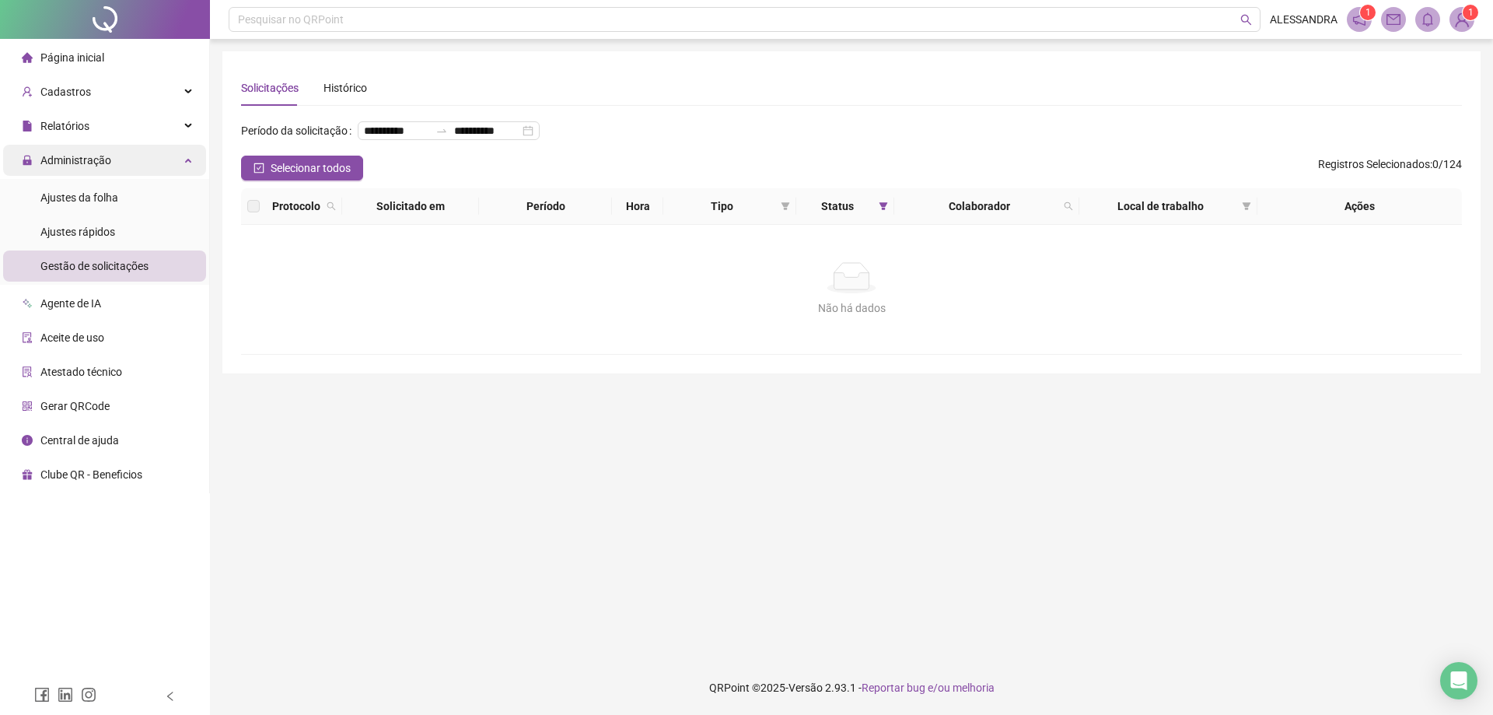
click at [94, 149] on span "Administração" at bounding box center [66, 160] width 89 height 31
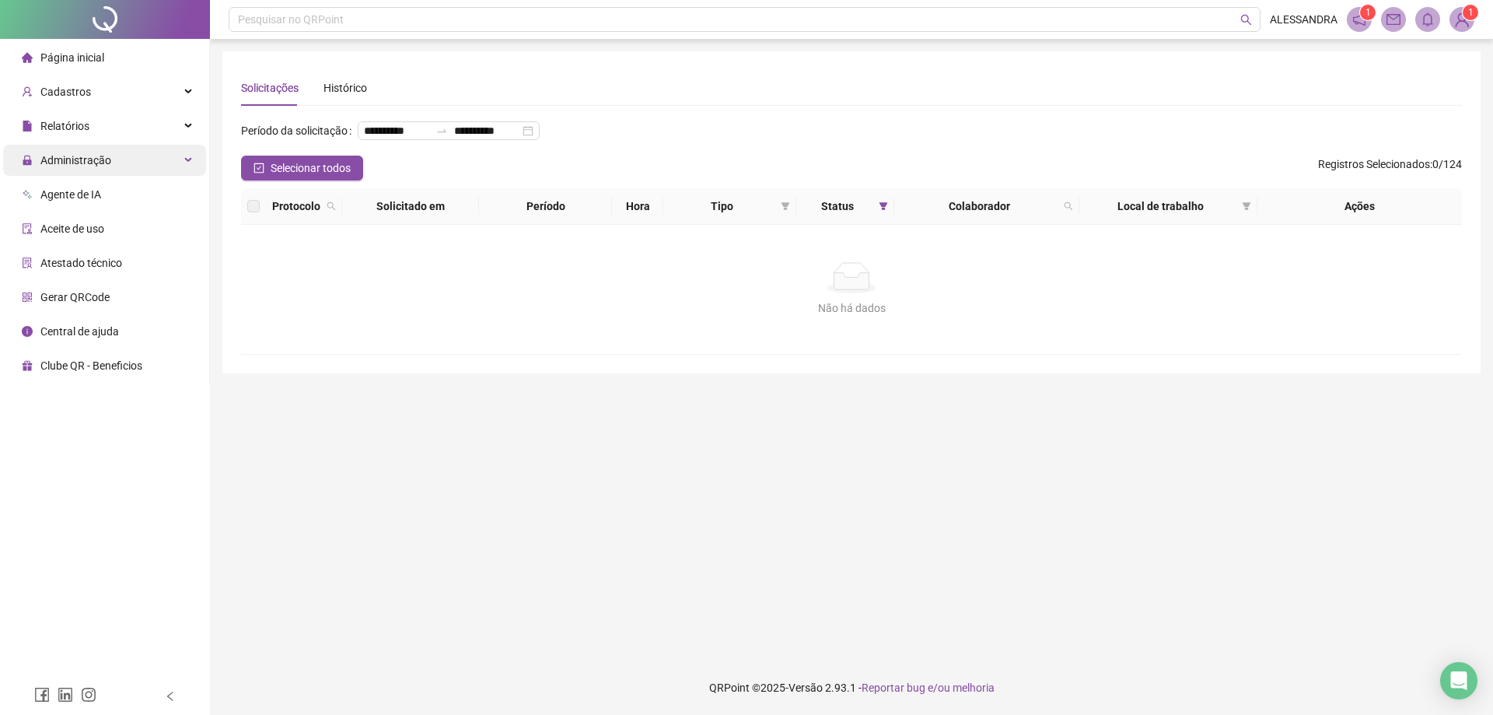
click at [88, 159] on span "Administração" at bounding box center [75, 160] width 71 height 12
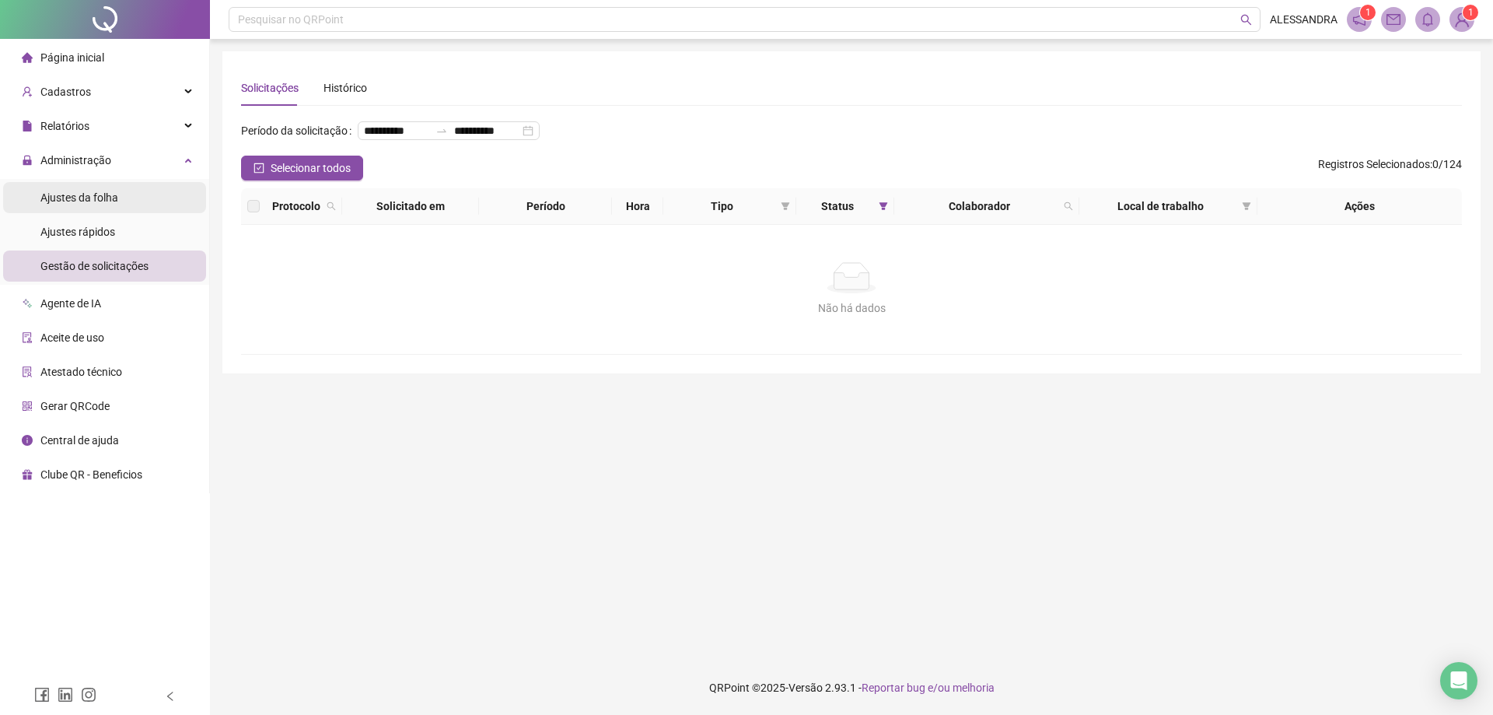
click at [85, 203] on span "Ajustes da folha" at bounding box center [79, 197] width 78 height 12
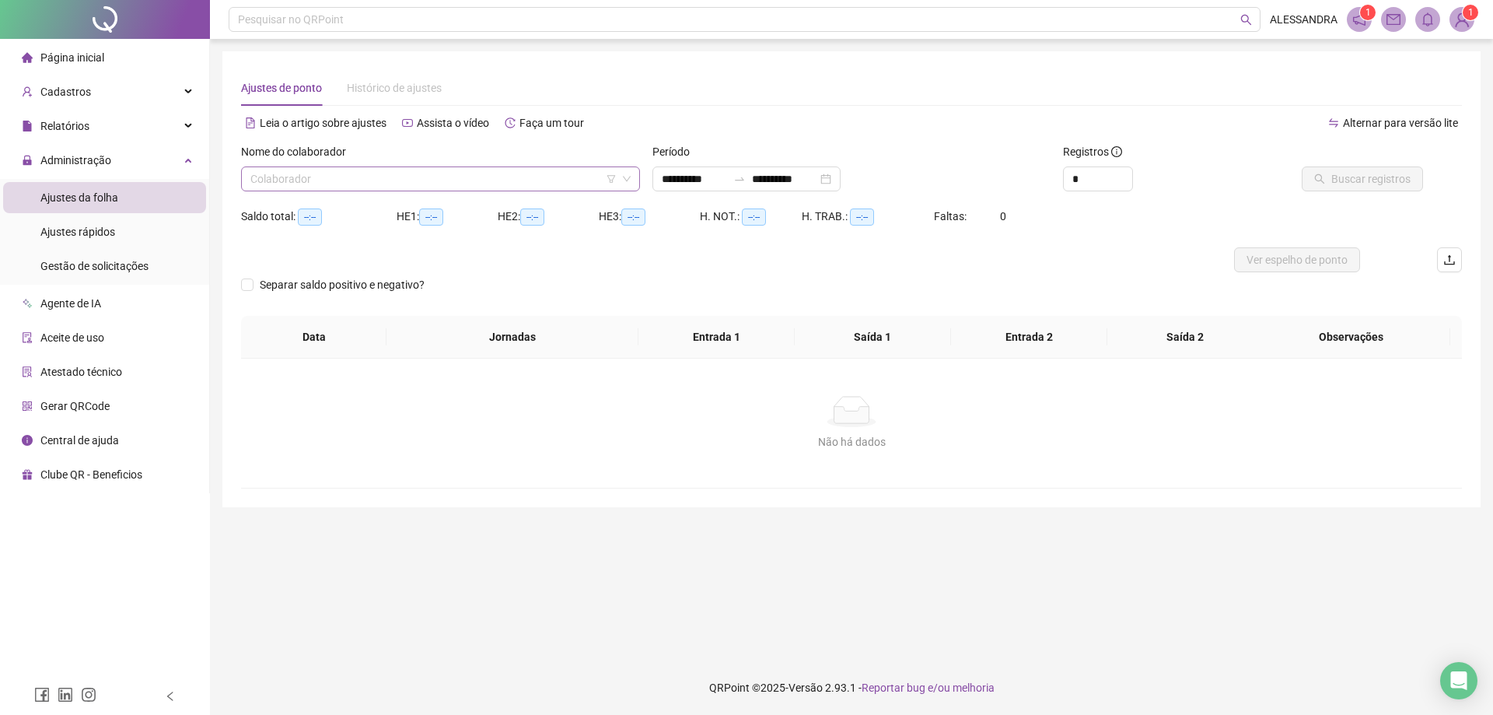
click at [406, 173] on input "search" at bounding box center [433, 178] width 366 height 23
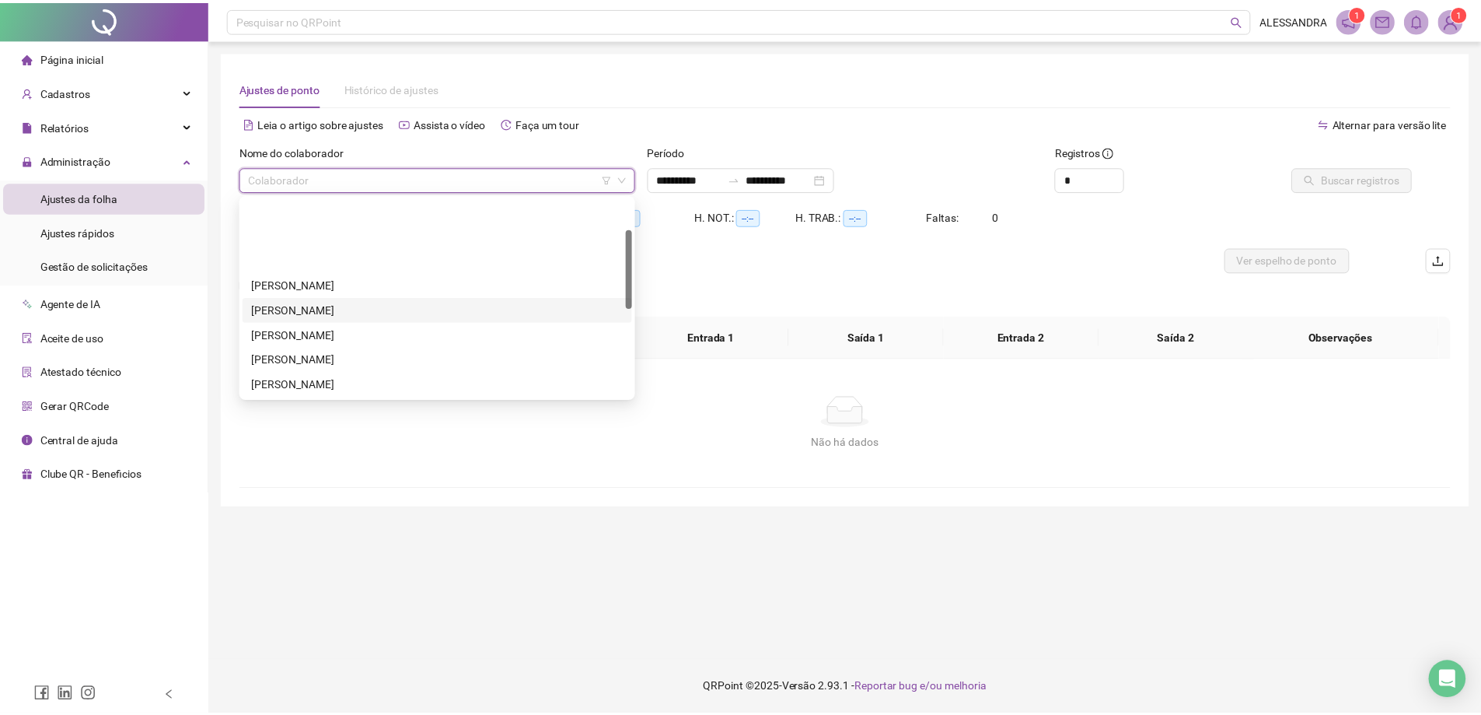
scroll to position [299, 0]
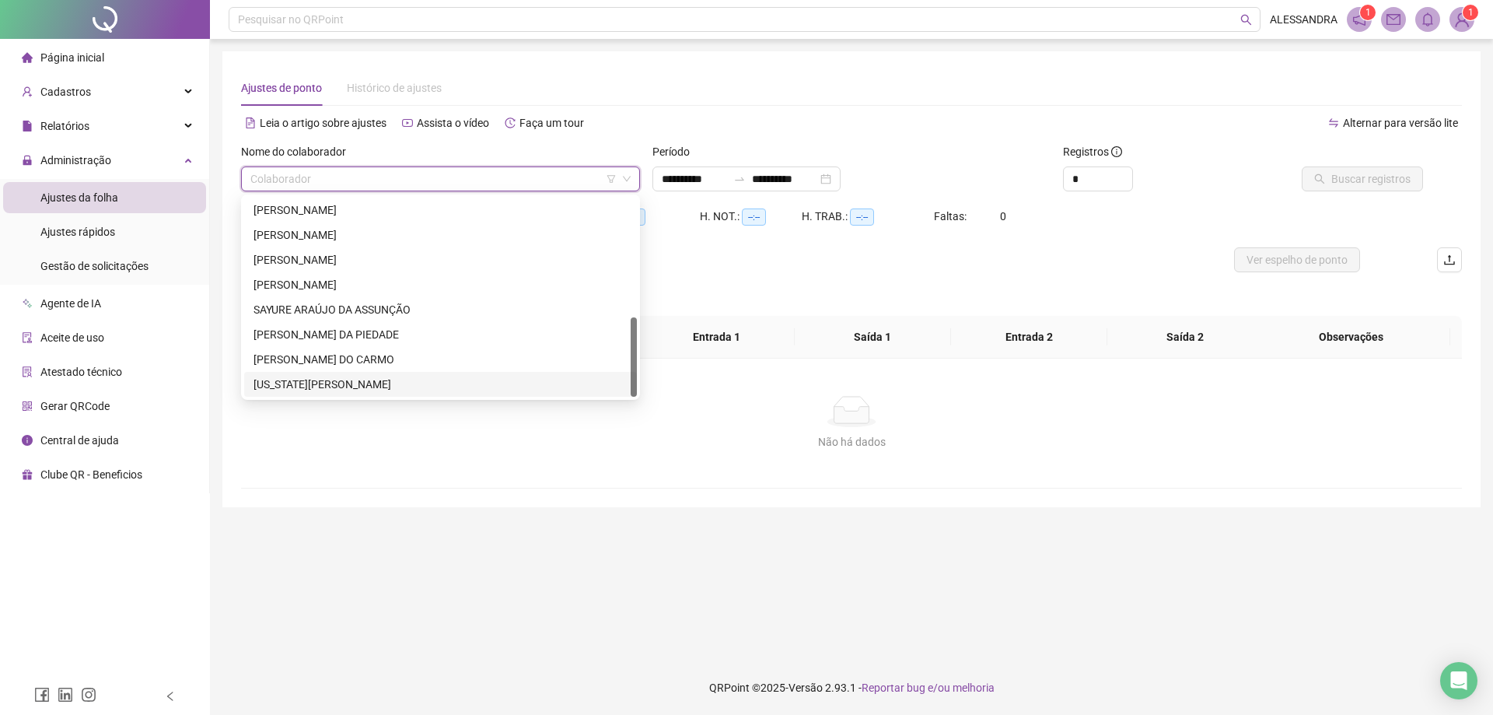
click at [348, 382] on div "[US_STATE][PERSON_NAME]" at bounding box center [440, 384] width 374 height 17
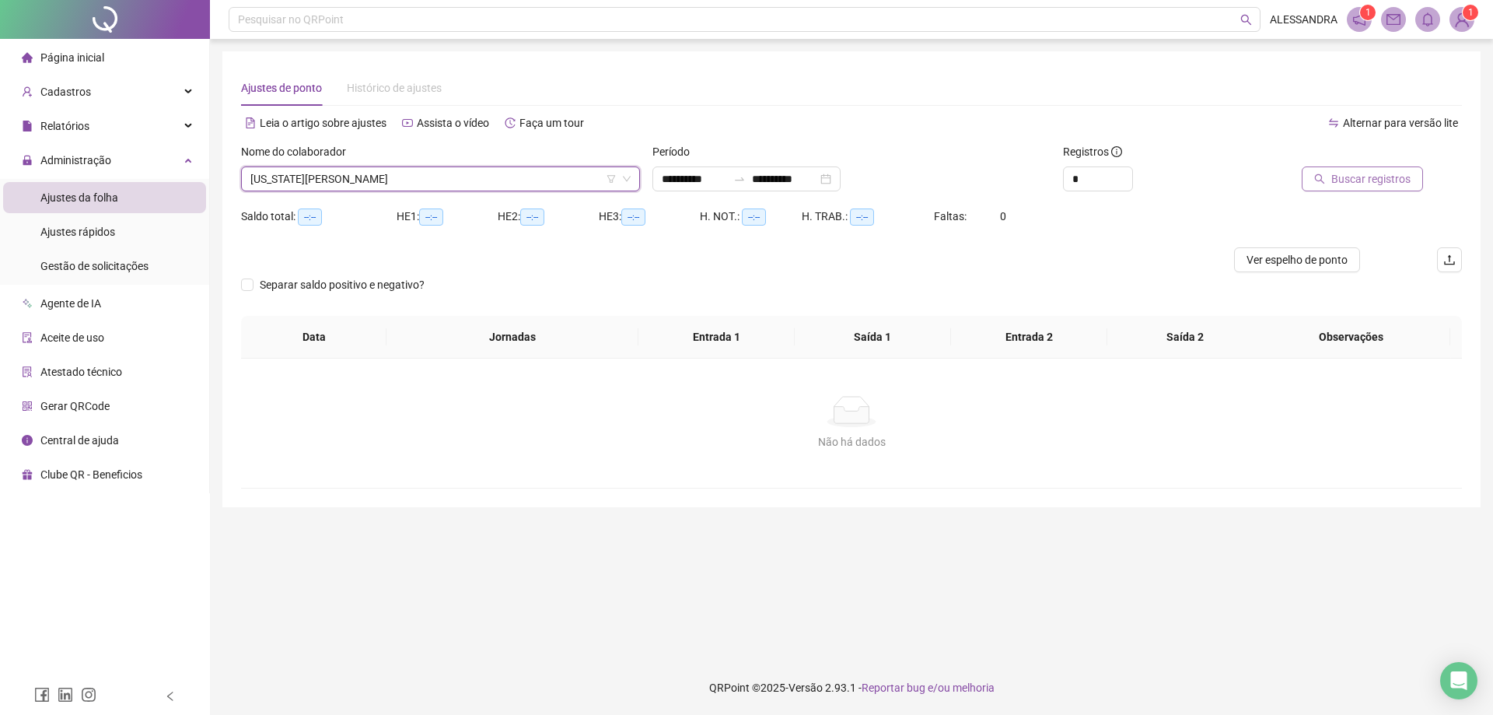
click at [1349, 169] on button "Buscar registros" at bounding box center [1362, 178] width 121 height 25
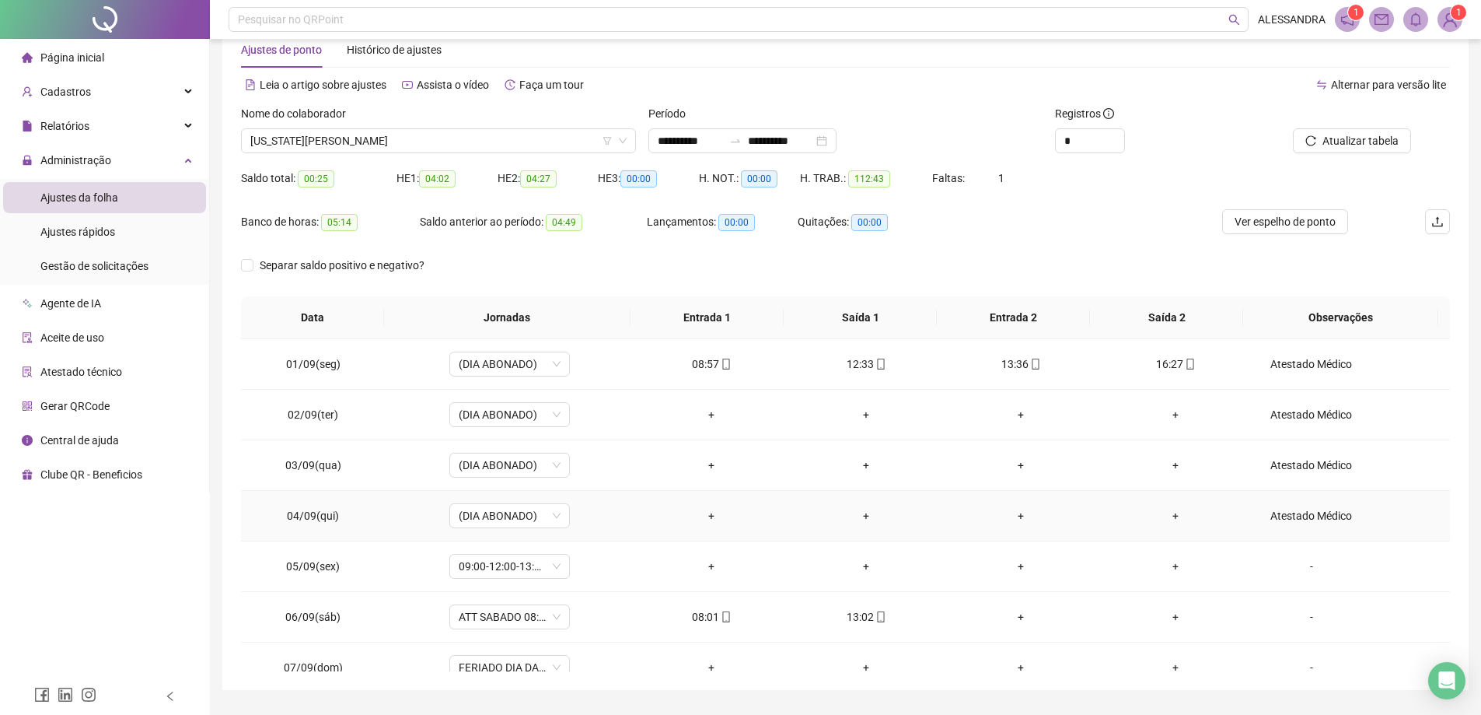
scroll to position [0, 0]
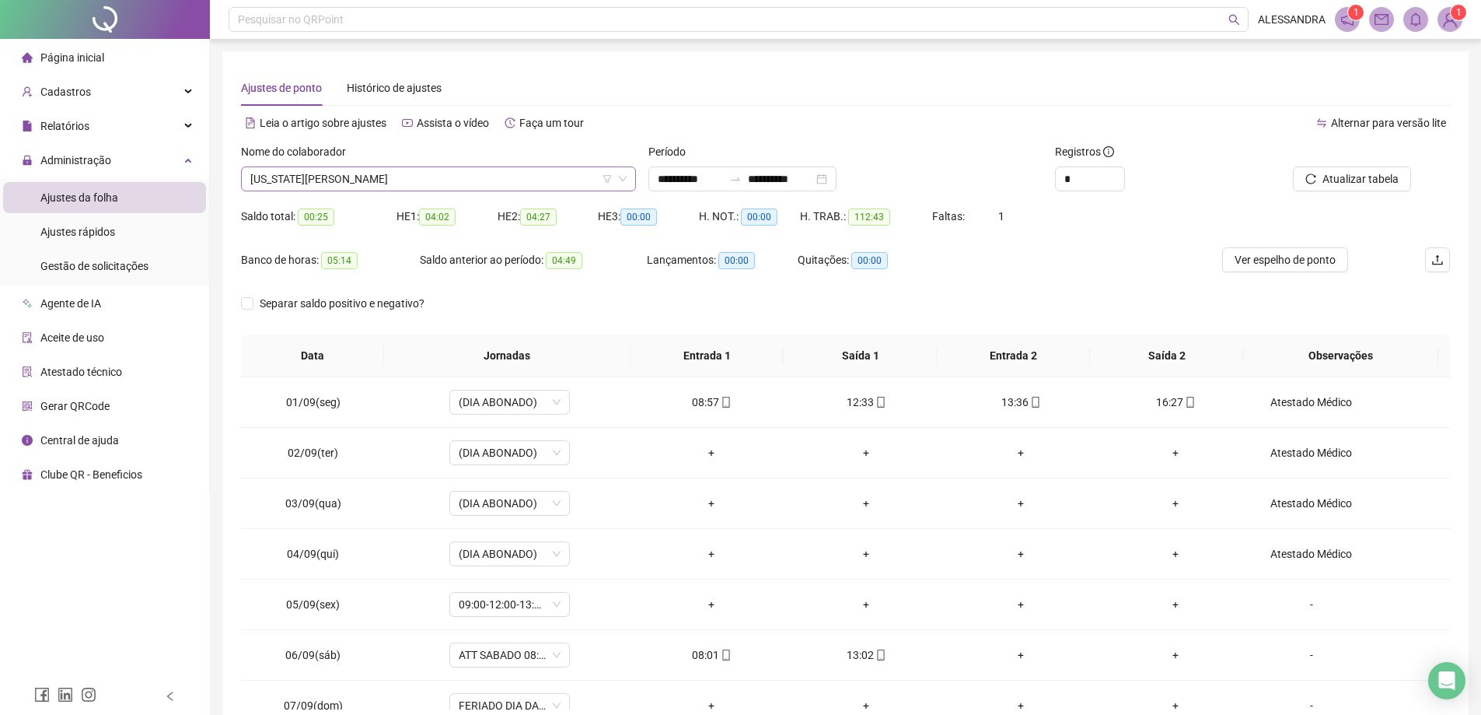
click at [490, 183] on span "[US_STATE][PERSON_NAME]" at bounding box center [438, 178] width 376 height 23
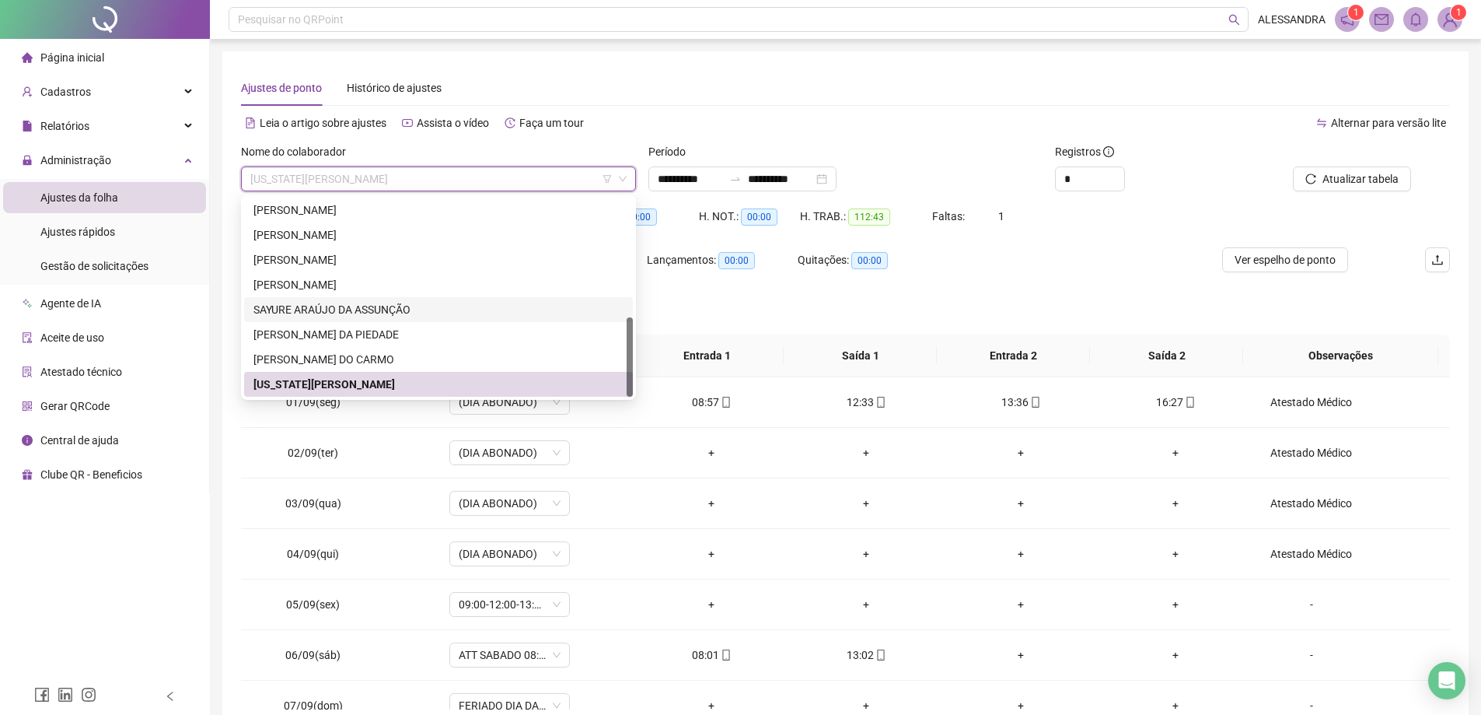
click at [340, 309] on div "SAYURE ARAÚJO DA ASSUNÇÃO" at bounding box center [438, 309] width 370 height 17
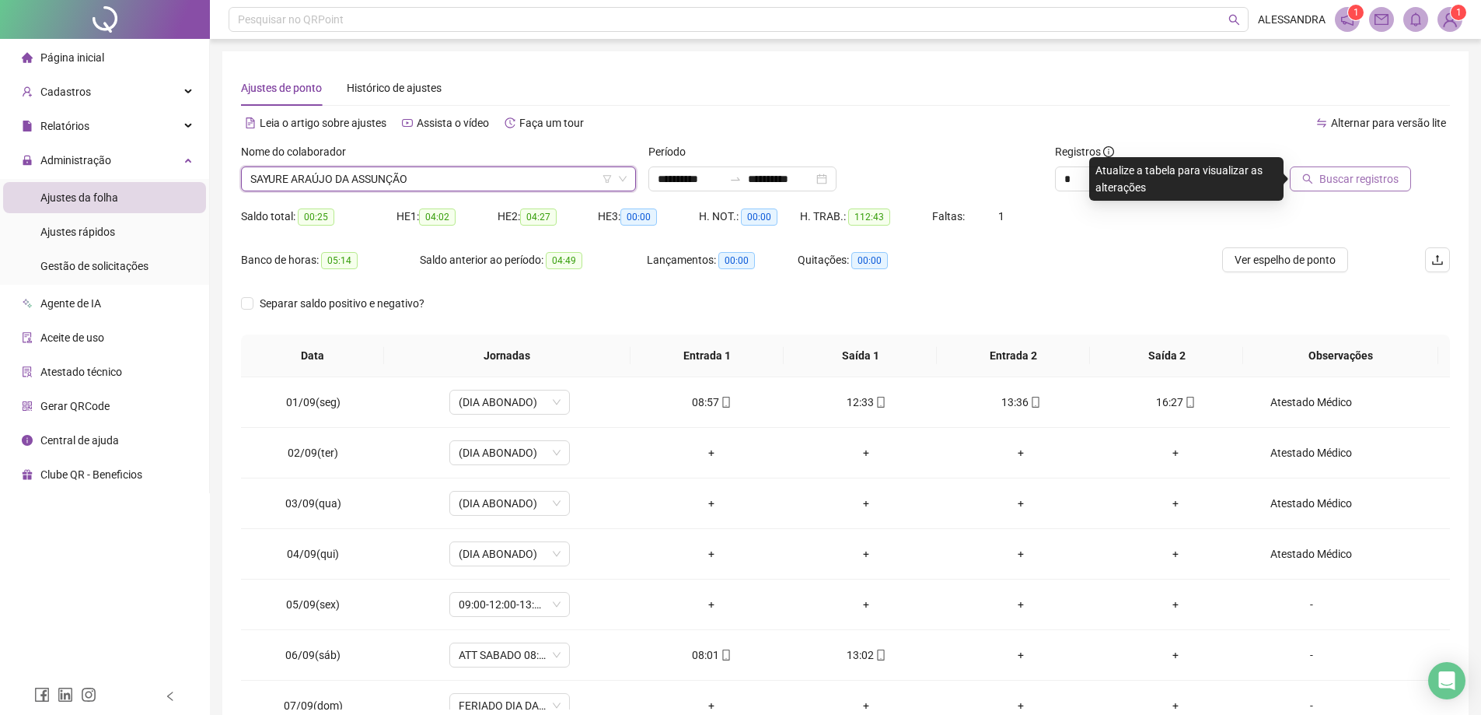
click at [1390, 177] on span "Buscar registros" at bounding box center [1358, 178] width 79 height 17
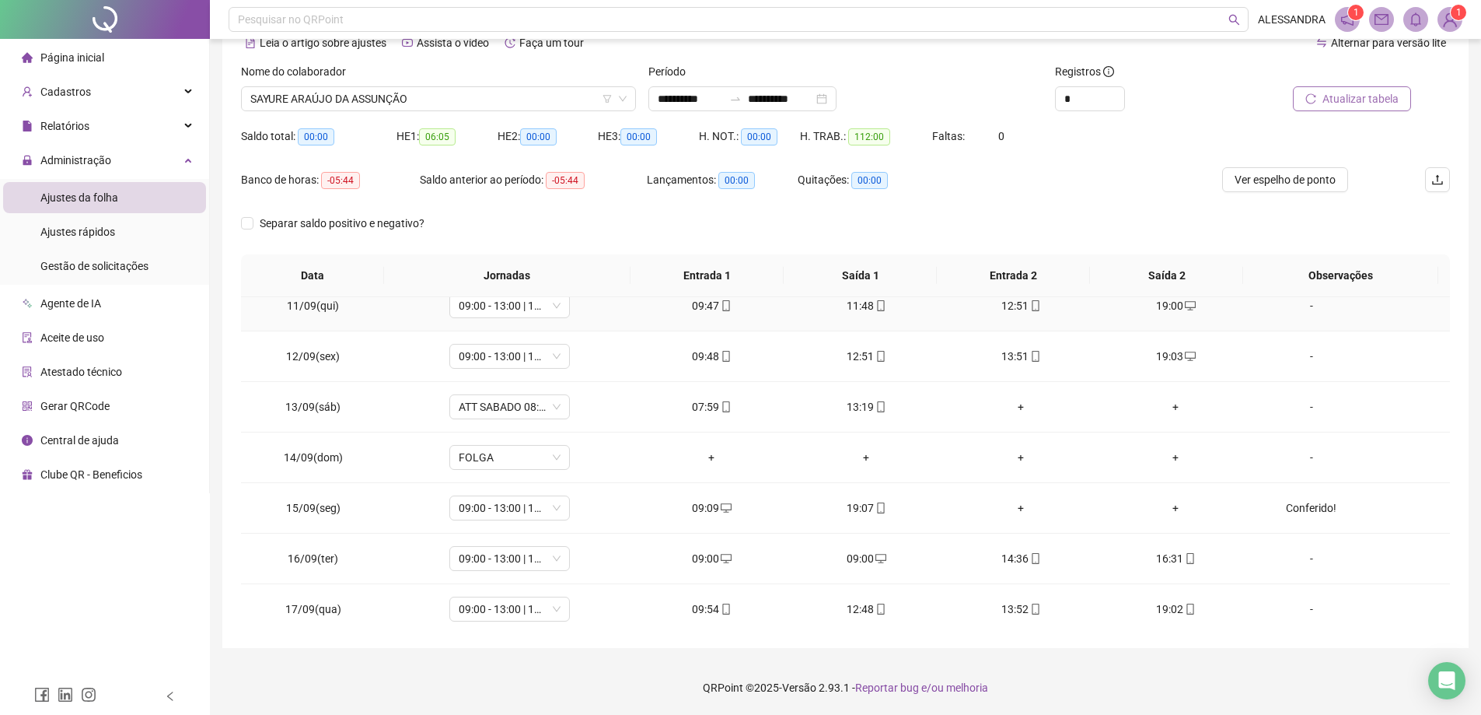
scroll to position [527, 0]
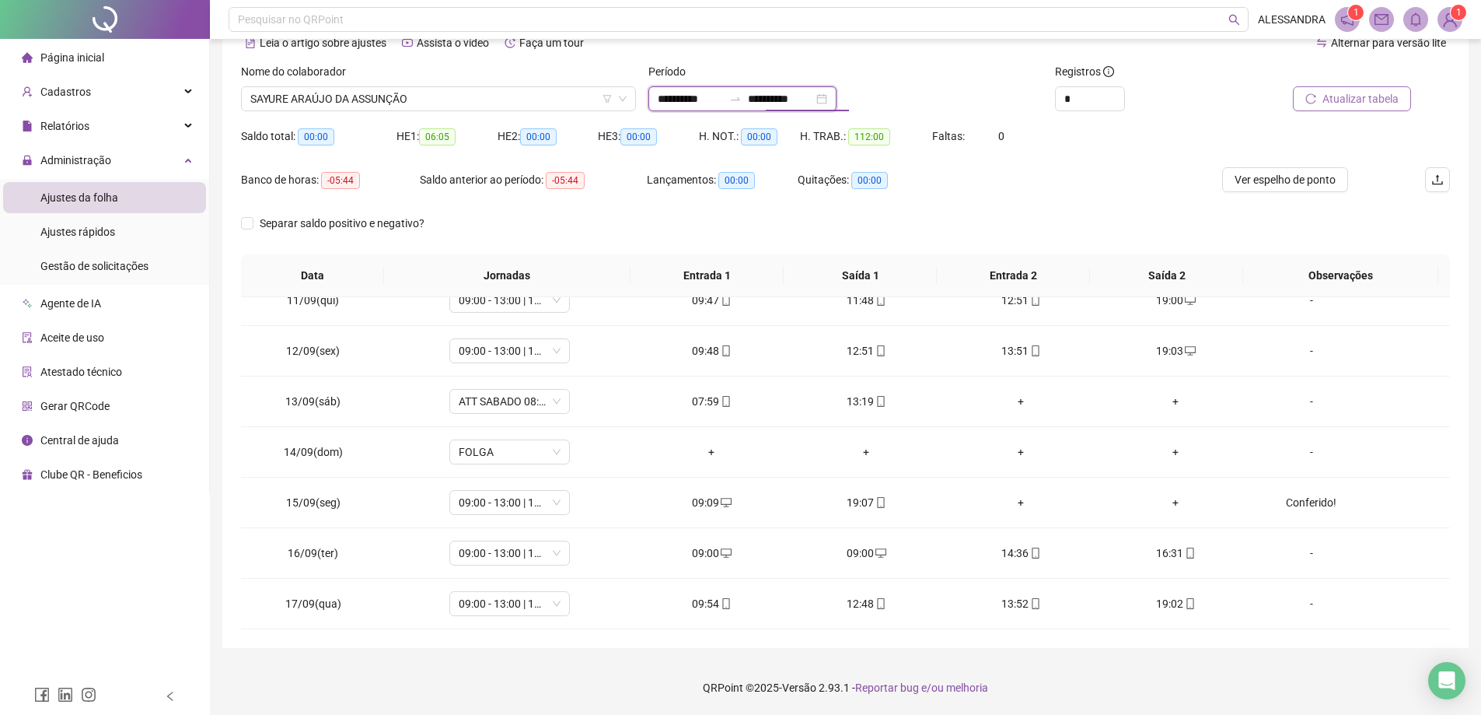
click at [807, 104] on input "**********" at bounding box center [780, 98] width 65 height 17
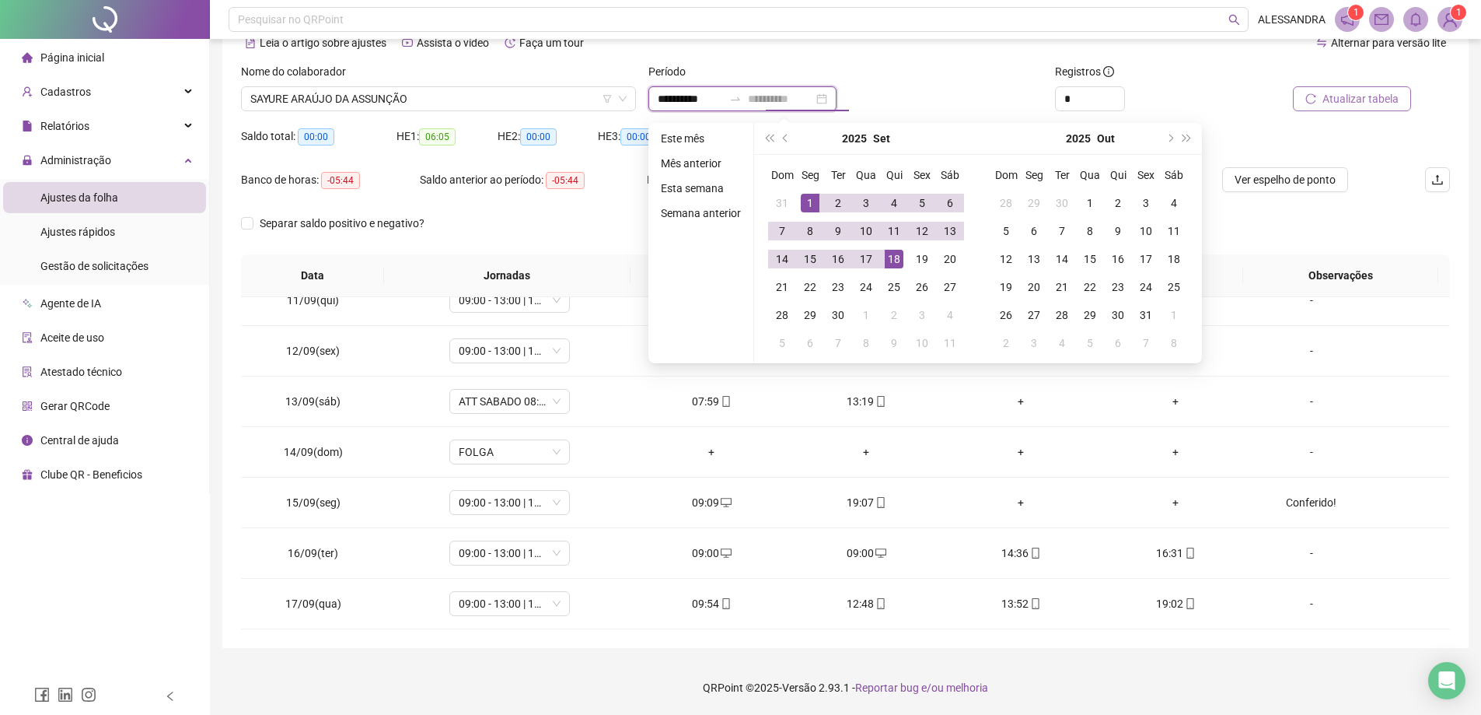
type input "**********"
click at [893, 253] on div "18" at bounding box center [894, 259] width 19 height 19
type input "**********"
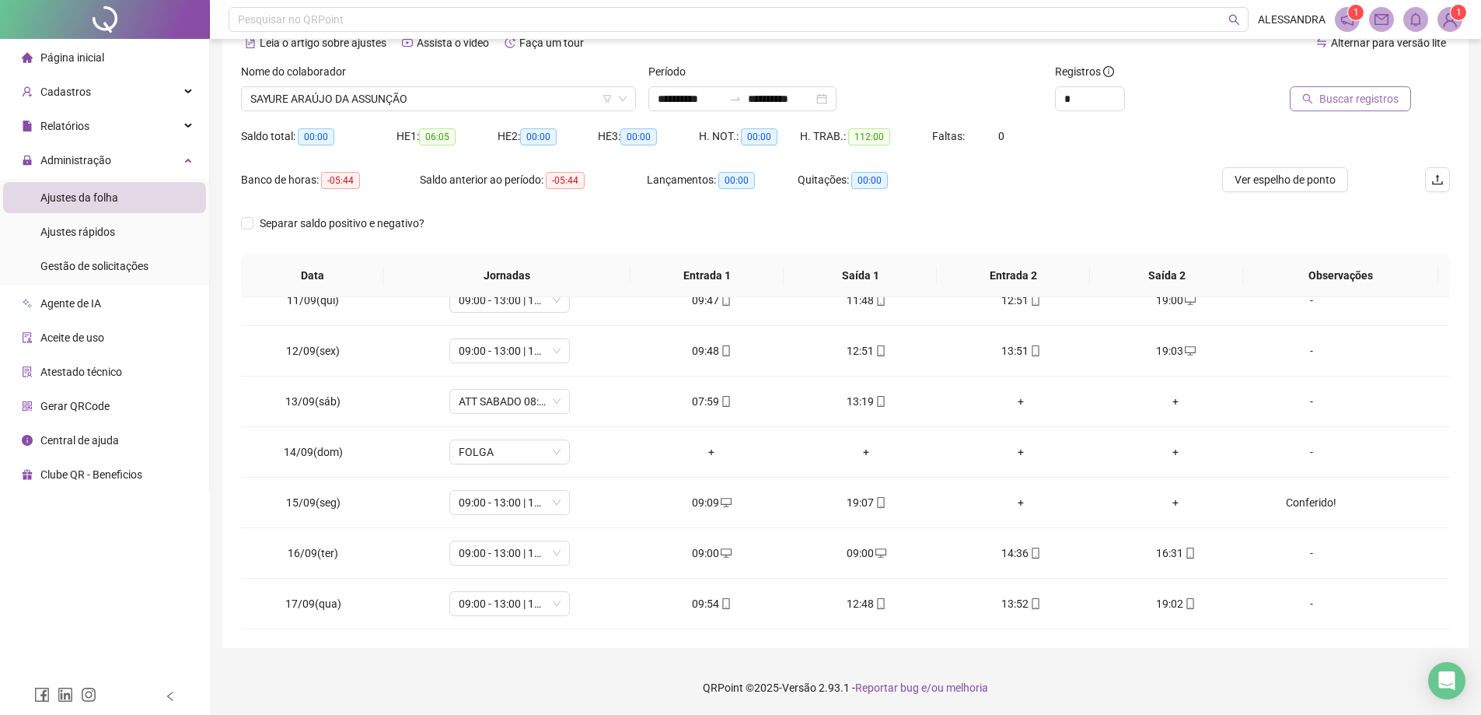
click at [1355, 103] on span "Buscar registros" at bounding box center [1358, 98] width 79 height 17
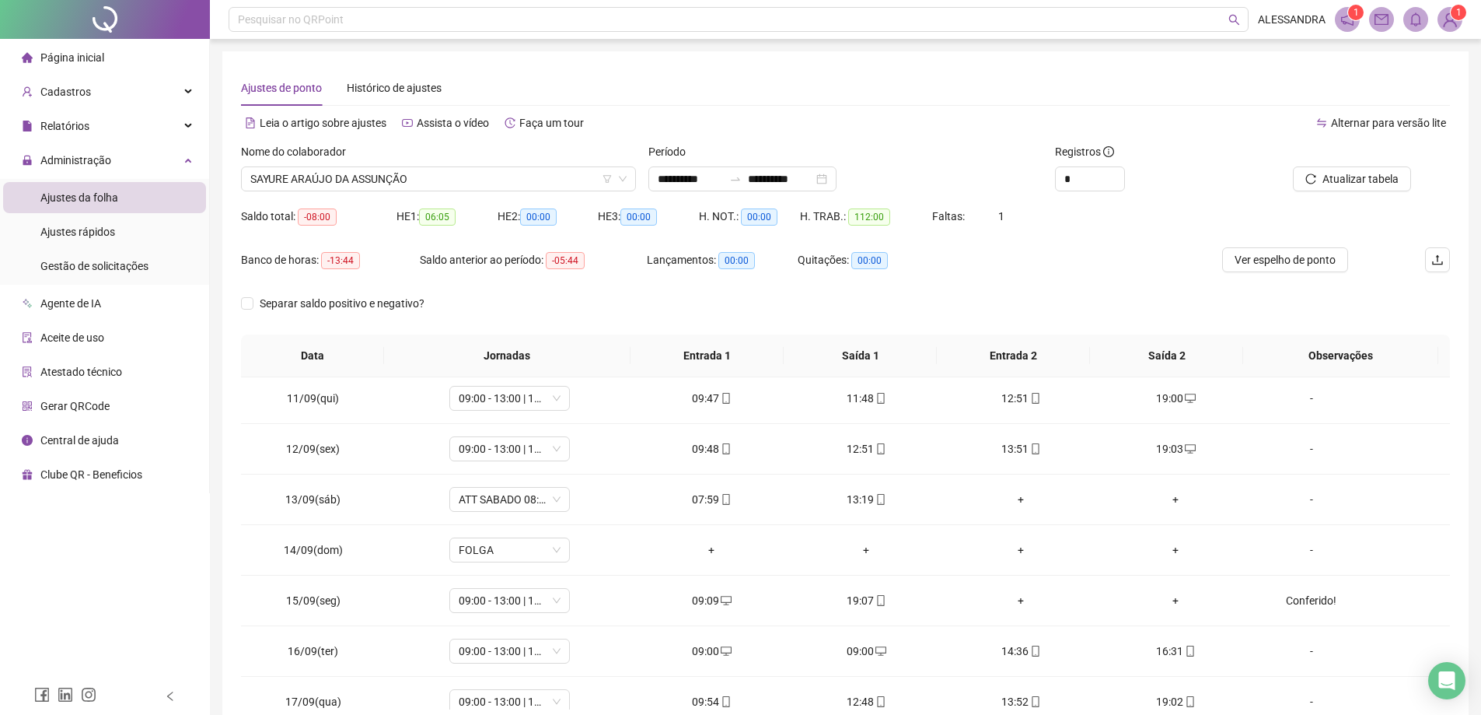
scroll to position [544, 0]
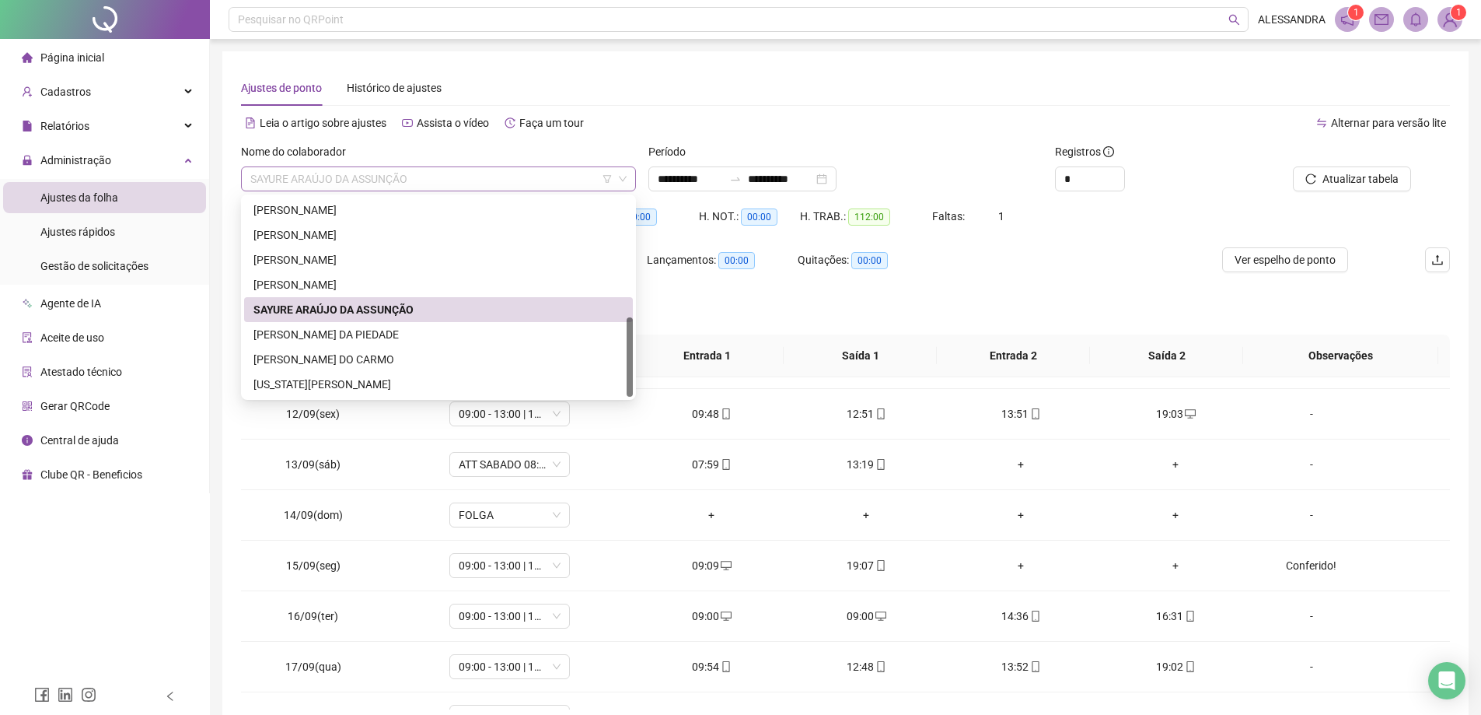
click at [530, 183] on span "SAYURE ARAÚJO DA ASSUNÇÃO" at bounding box center [438, 178] width 376 height 23
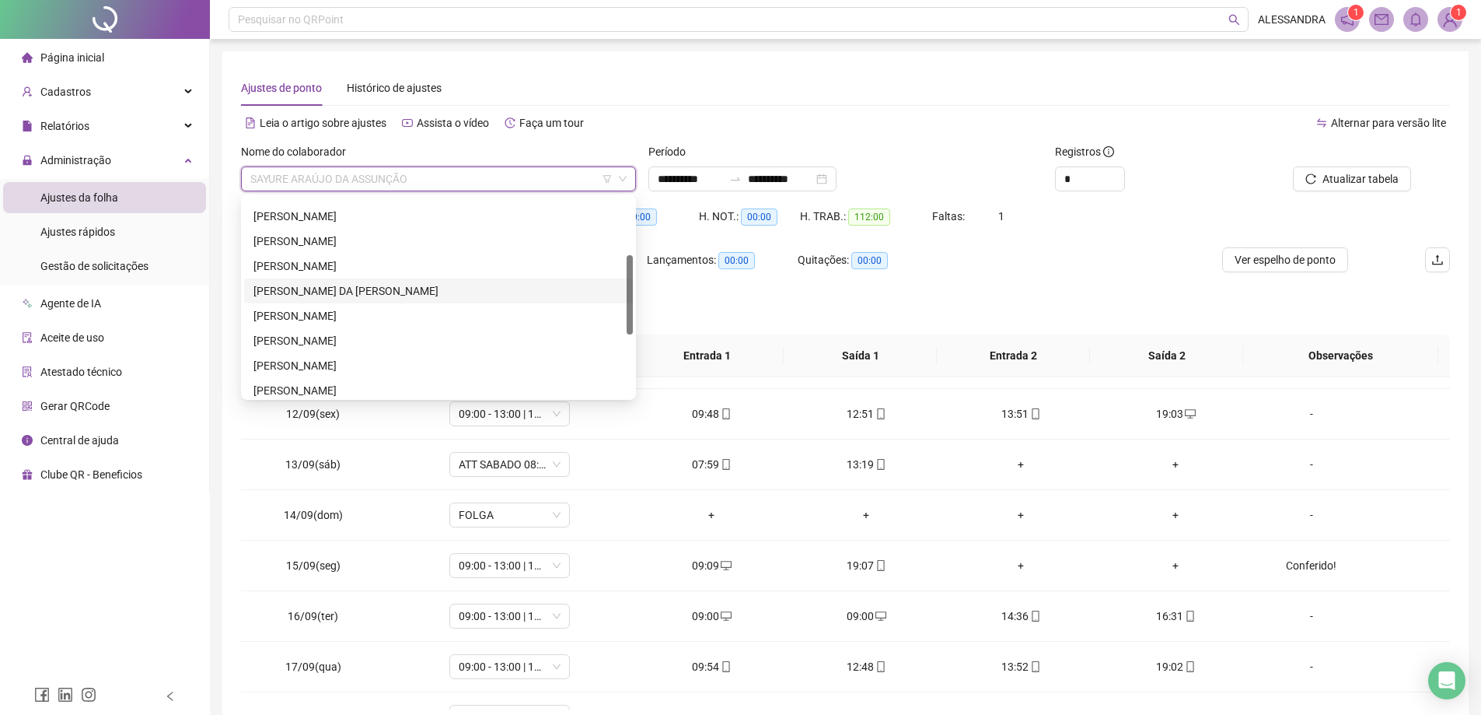
scroll to position [65, 0]
